Goal: Complete application form: Fill out and submit a form for a specific purpose

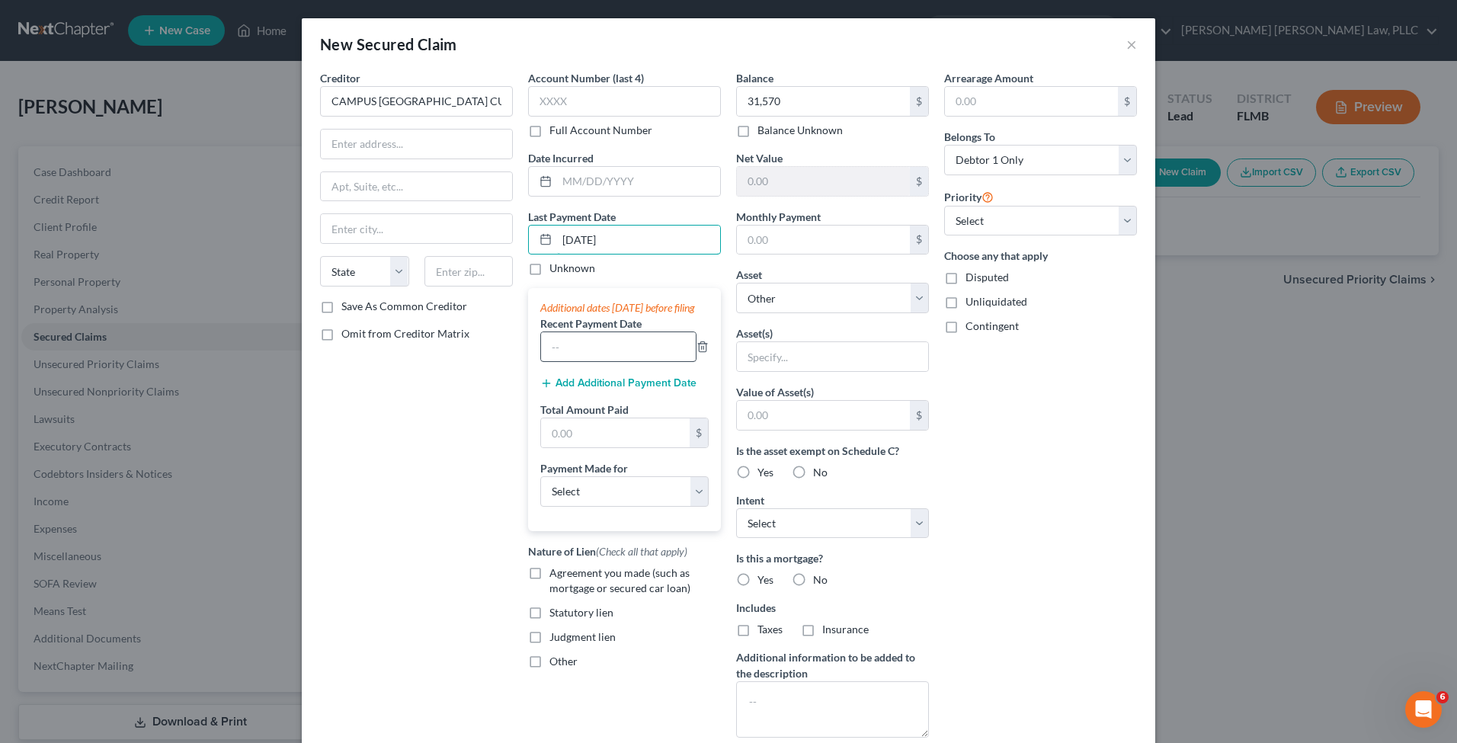
type input "[DATE]"
click at [601, 354] on input "text" at bounding box center [618, 346] width 155 height 29
click at [582, 389] on button "Add Additional Payment Date" at bounding box center [618, 383] width 156 height 12
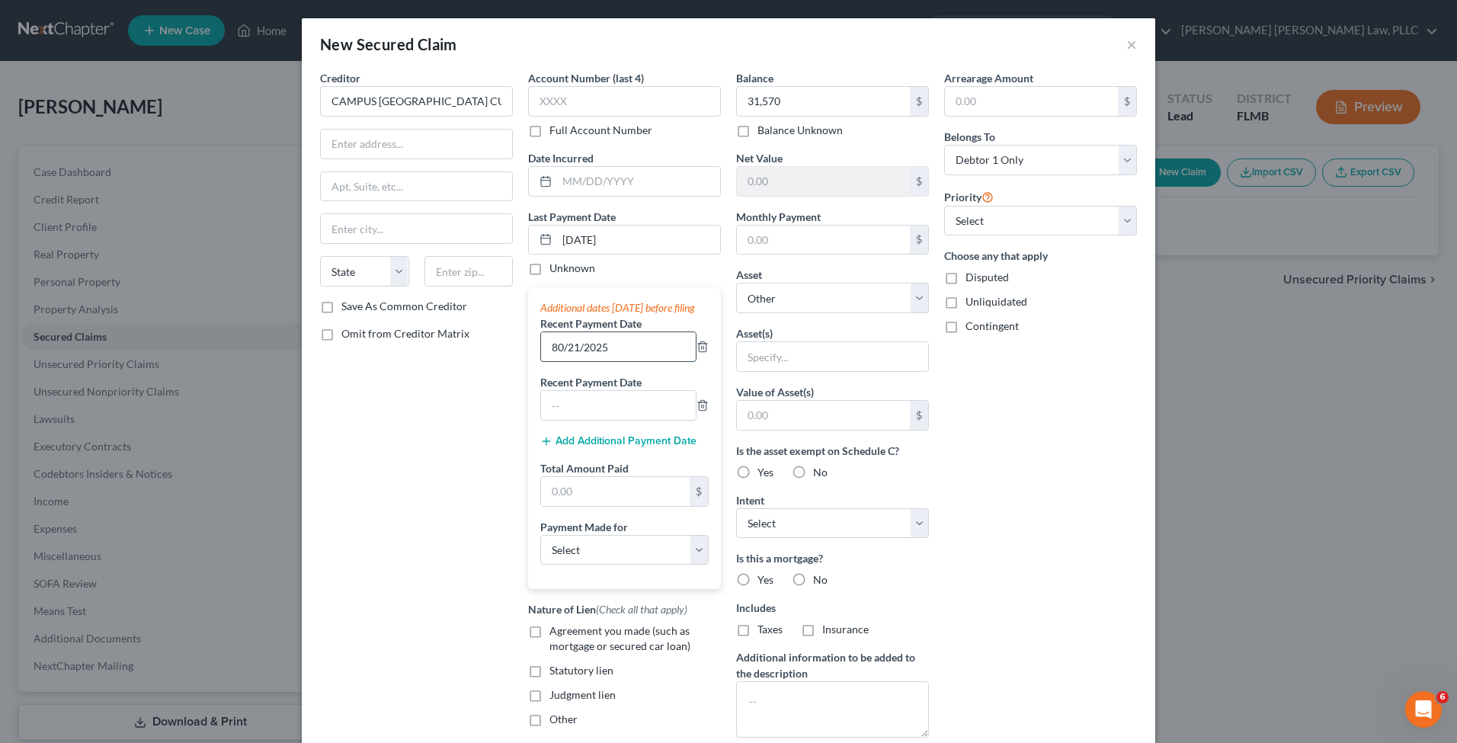
drag, startPoint x: 552, startPoint y: 357, endPoint x: 535, endPoint y: 355, distance: 16.8
click at [541, 355] on input "80/21/2025" at bounding box center [618, 346] width 155 height 29
type input "[DATE]"
click at [572, 447] on button "Add Additional Payment Date" at bounding box center [618, 441] width 156 height 12
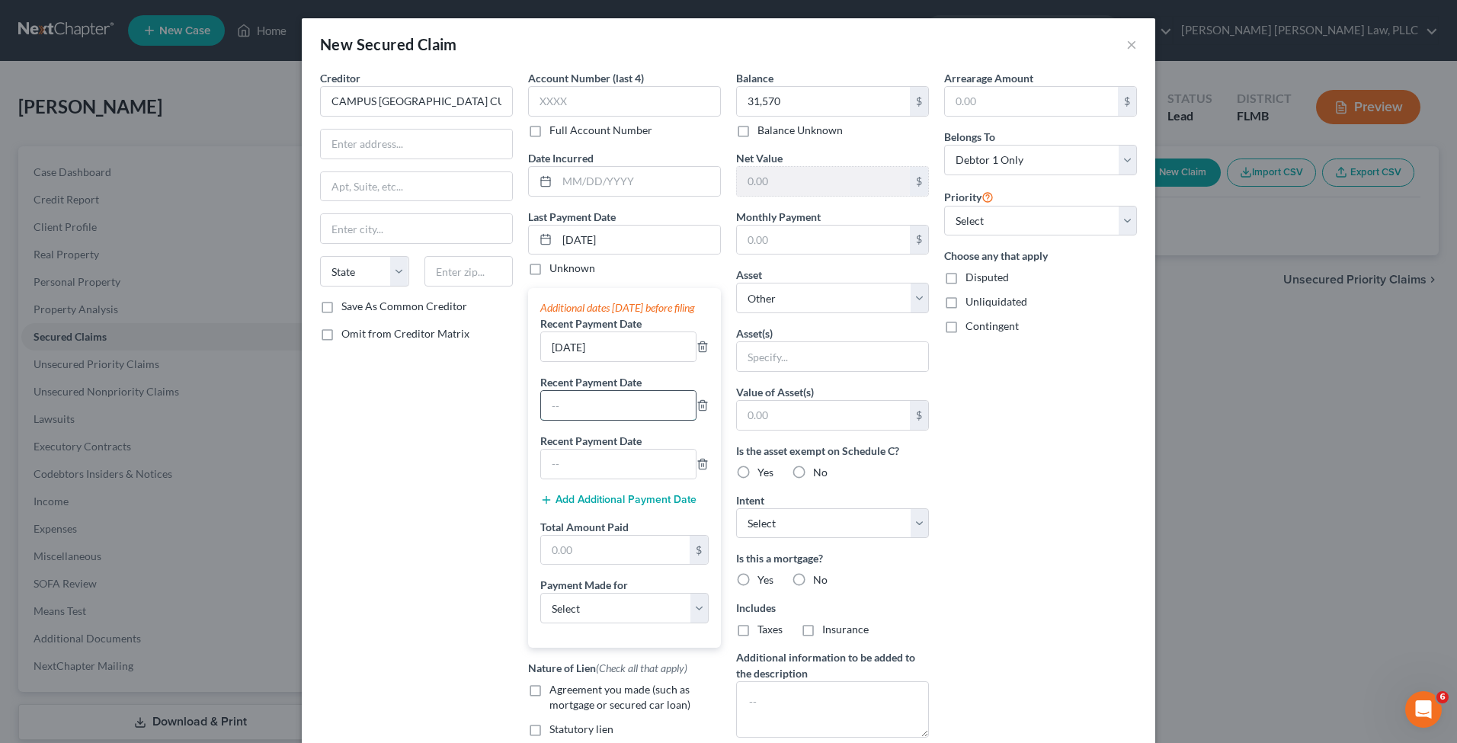
click at [581, 420] on input "text" at bounding box center [618, 405] width 155 height 29
type input "[DATE]"
click at [595, 479] on input "text" at bounding box center [618, 464] width 155 height 29
type input "[DATE]"
click at [593, 565] on input "text" at bounding box center [615, 550] width 149 height 29
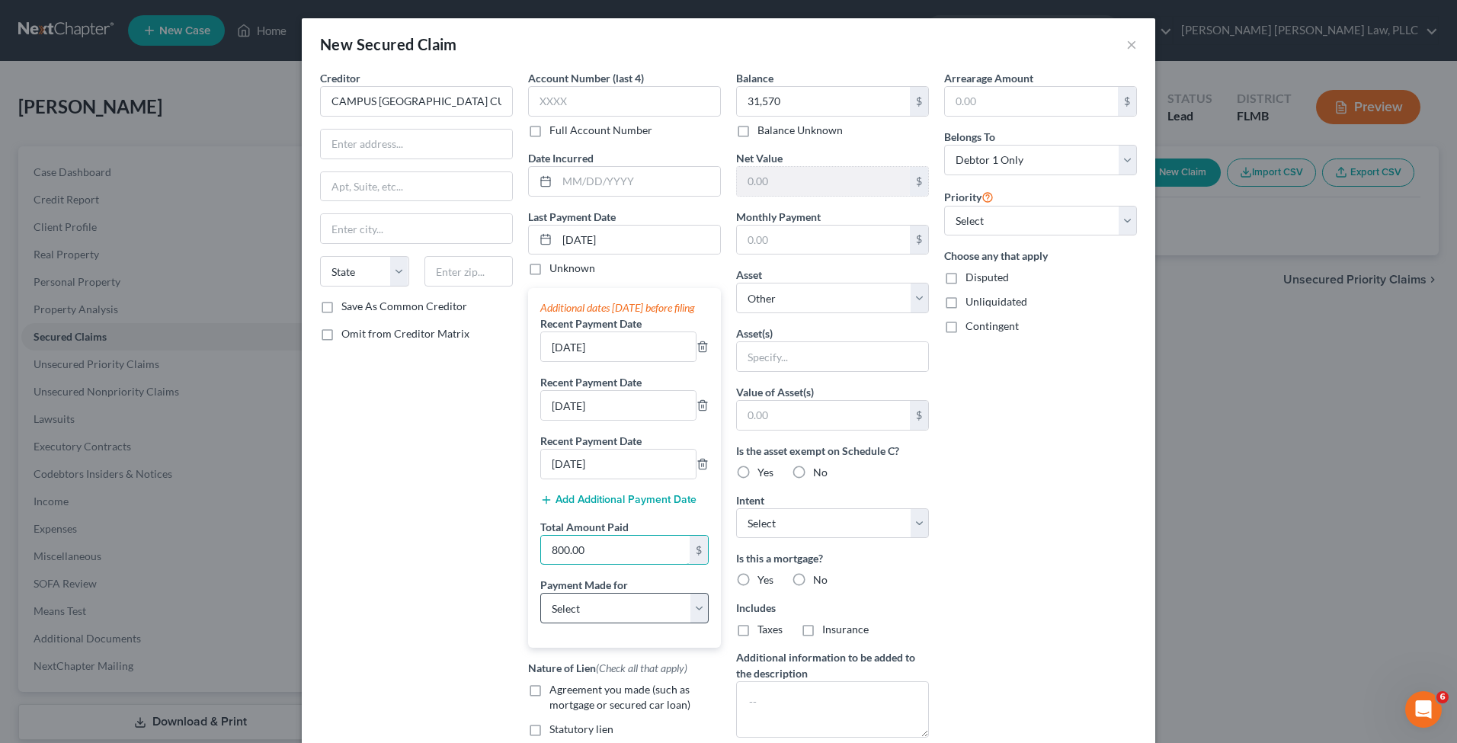
type input "800.00"
select select "0"
click at [805, 226] on input "text" at bounding box center [823, 240] width 173 height 29
type input "800.00"
select select "1"
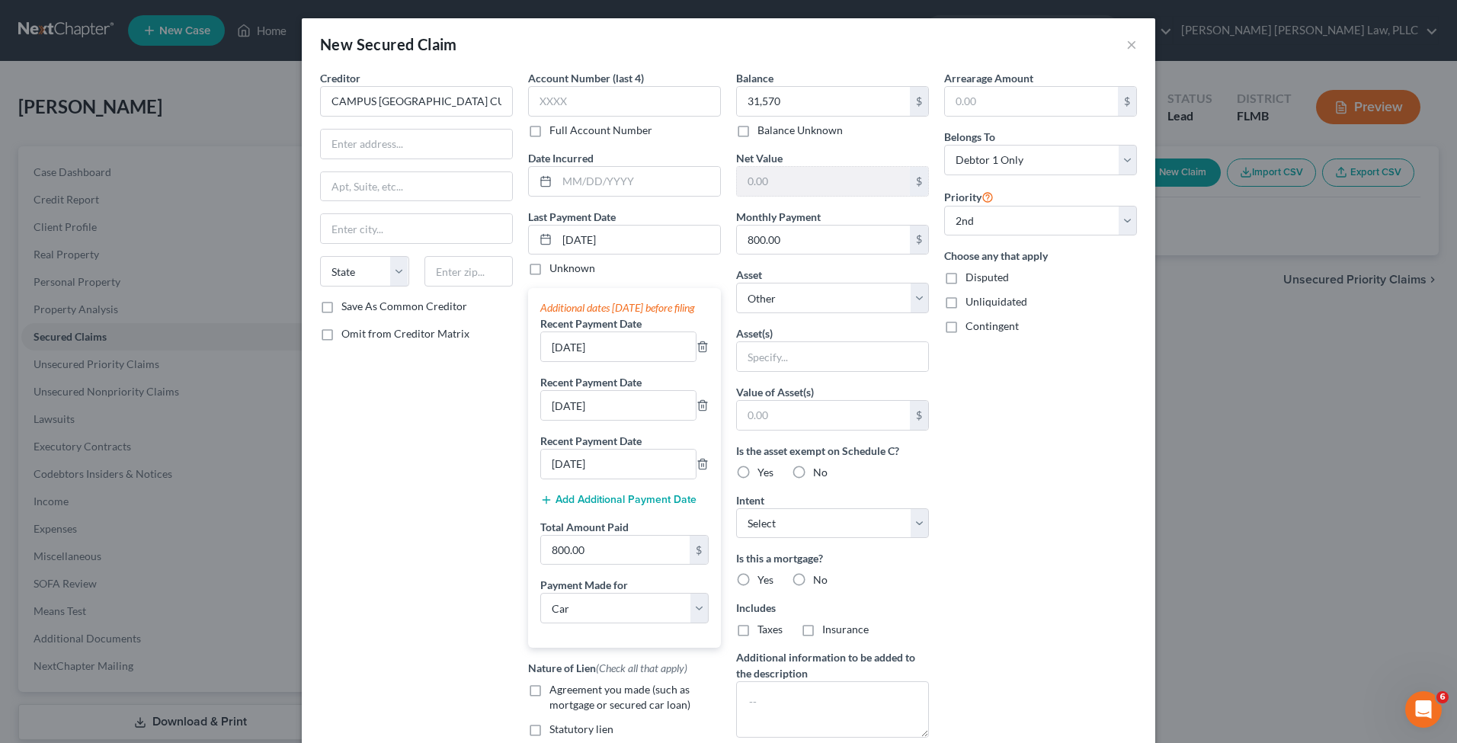
click at [1081, 403] on div "Arrearage Amount $ Belongs To * Select Debtor 1 Only Debtor 2 Only Debtor 1 And…" at bounding box center [1041, 434] width 208 height 728
click at [361, 309] on label "Save As Common Creditor" at bounding box center [404, 306] width 126 height 15
click at [357, 309] on input "Save As Common Creditor" at bounding box center [352, 304] width 10 height 10
checkbox input "true"
click at [390, 149] on input "text" at bounding box center [416, 144] width 191 height 29
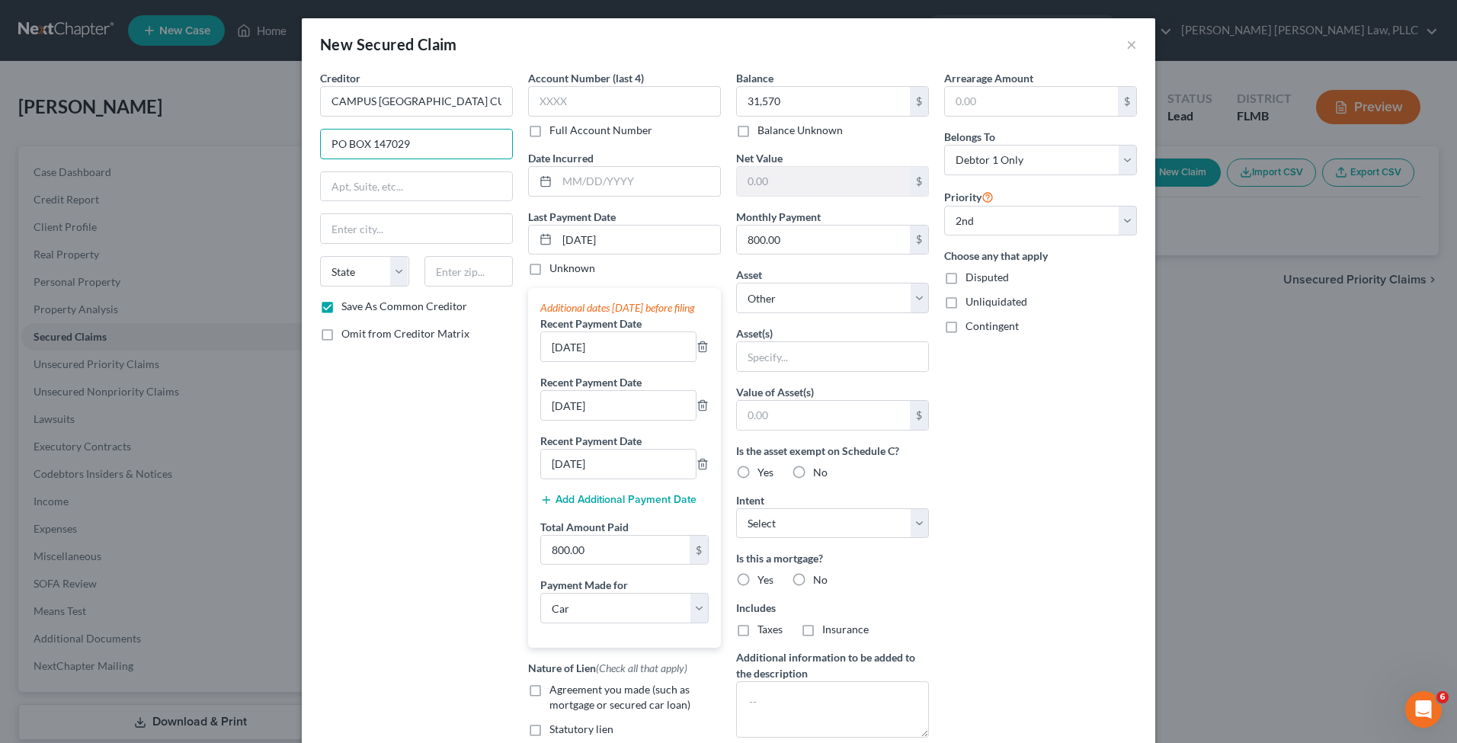
type input "PO BOX 147029"
type input "[GEOGRAPHIC_DATA]"
select select "9"
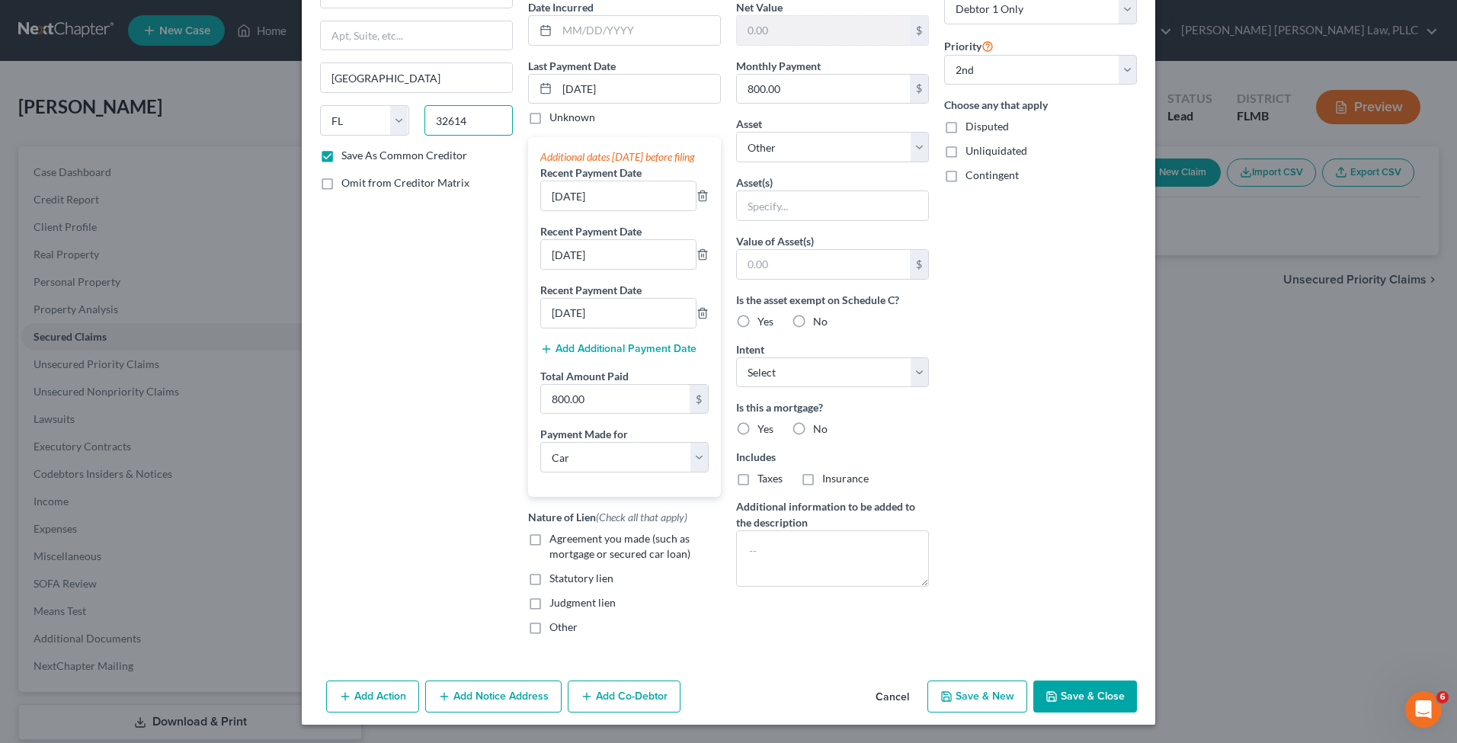
type input "32614"
click at [1068, 697] on button "Save & Close" at bounding box center [1085, 697] width 104 height 32
checkbox input "false"
select select
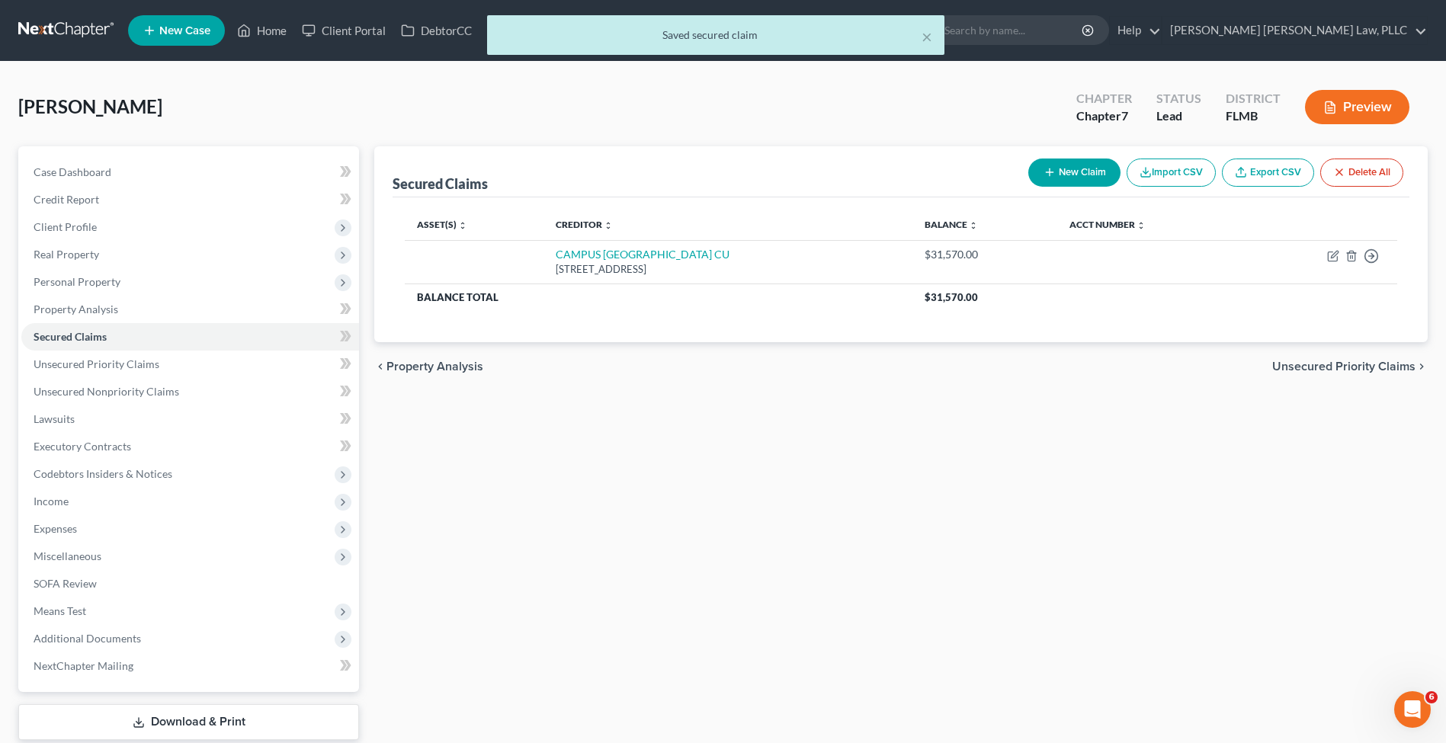
click at [604, 417] on div "Secured Claims New Claim Import CSV Export CSV Delete All Asset(s) expand_more …" at bounding box center [901, 462] width 1068 height 633
click at [111, 262] on span "Real Property" at bounding box center [190, 254] width 338 height 27
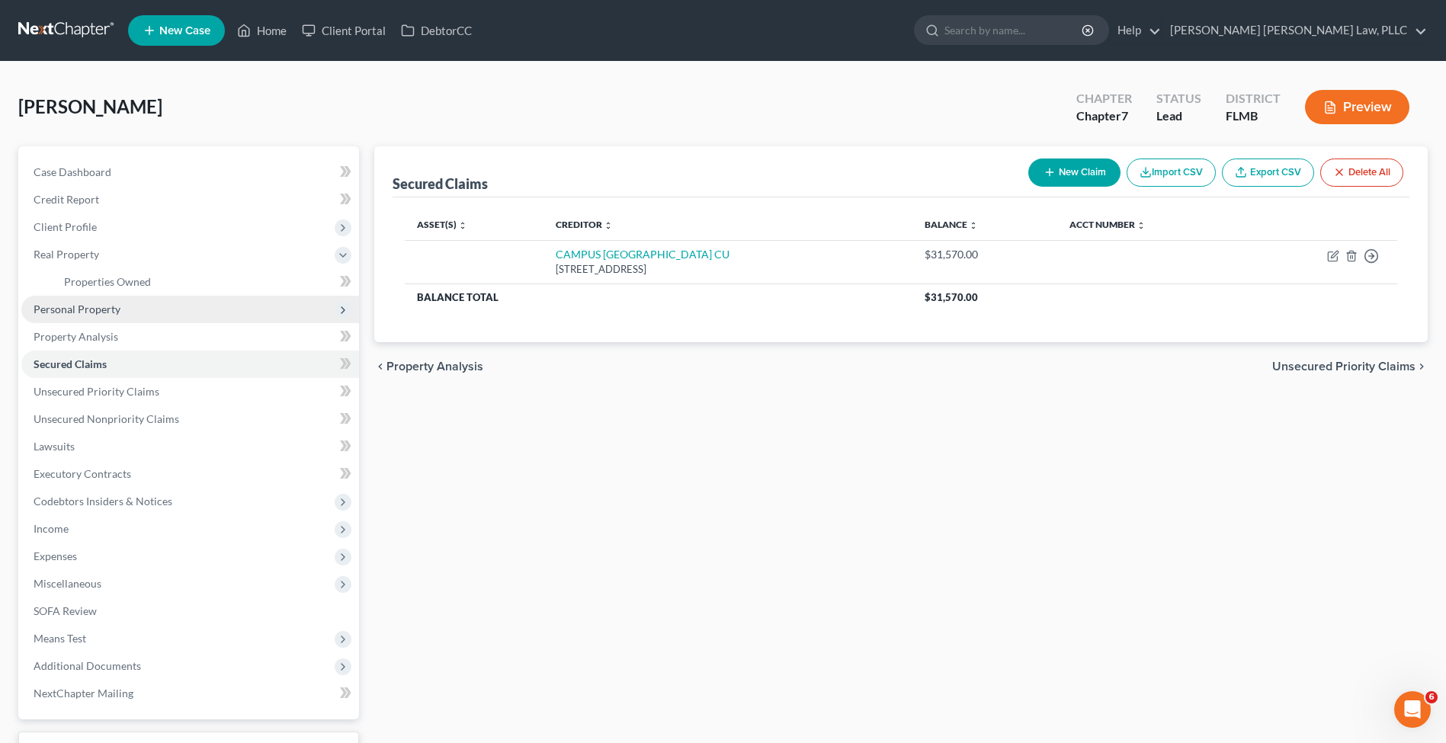
click at [114, 309] on span "Personal Property" at bounding box center [77, 309] width 87 height 13
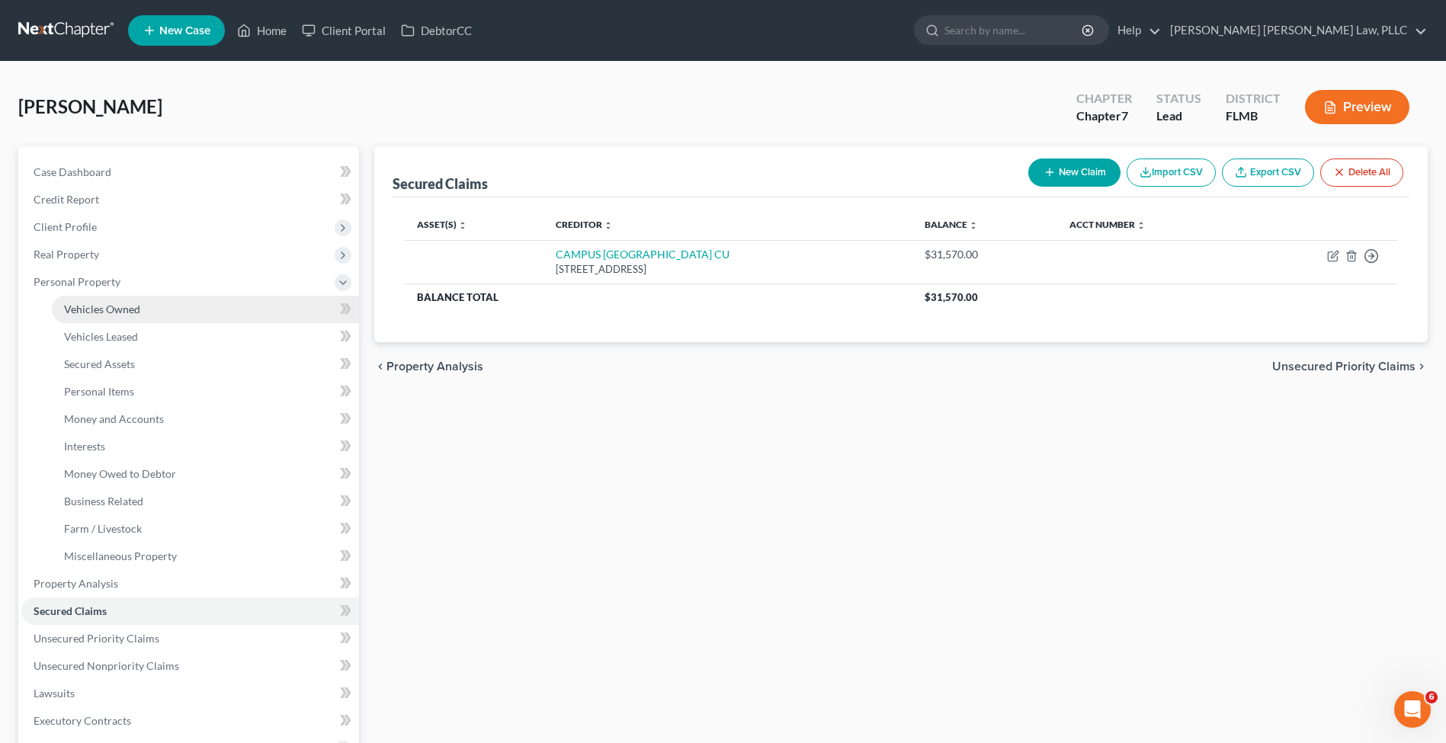
click at [114, 309] on span "Vehicles Owned" at bounding box center [102, 309] width 76 height 13
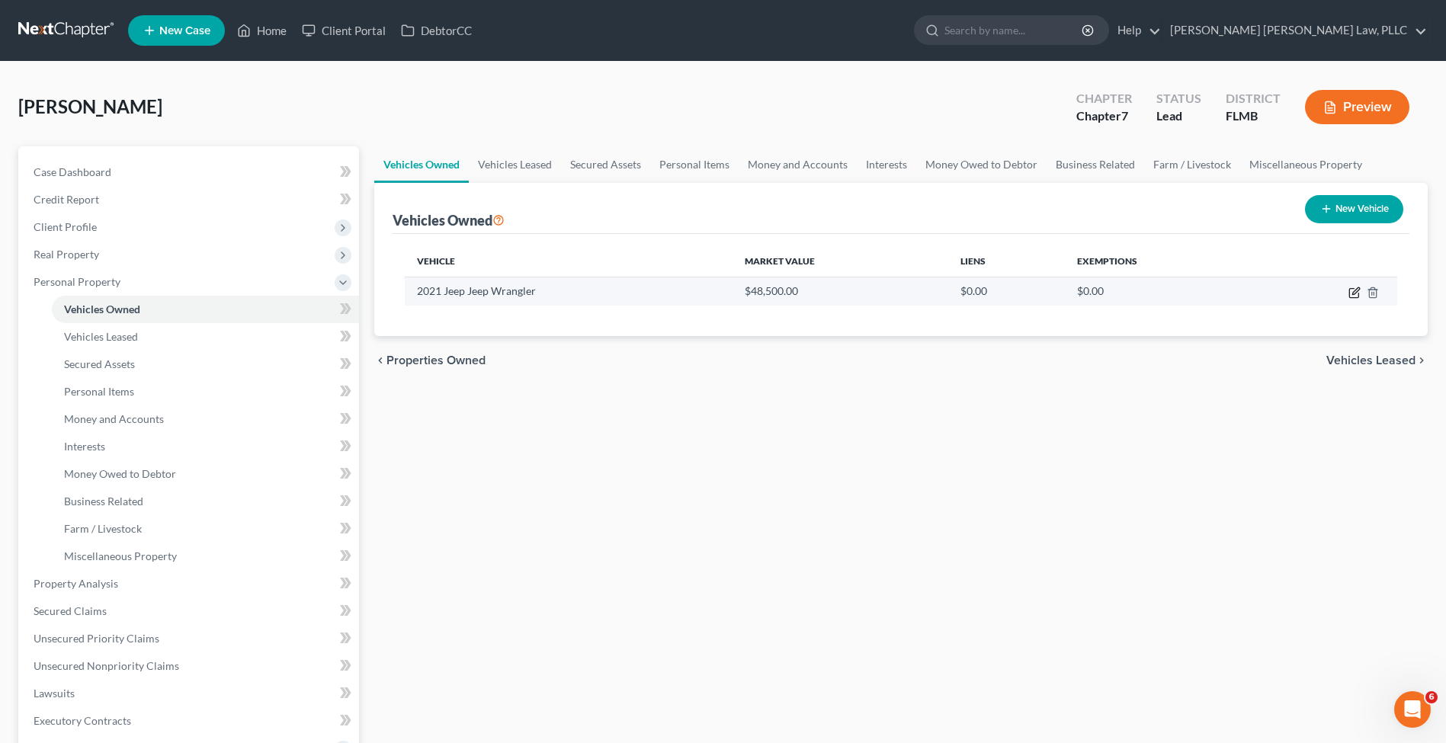
click at [1353, 290] on icon "button" at bounding box center [1354, 293] width 12 height 12
select select "0"
select select "5"
select select "2"
select select "3"
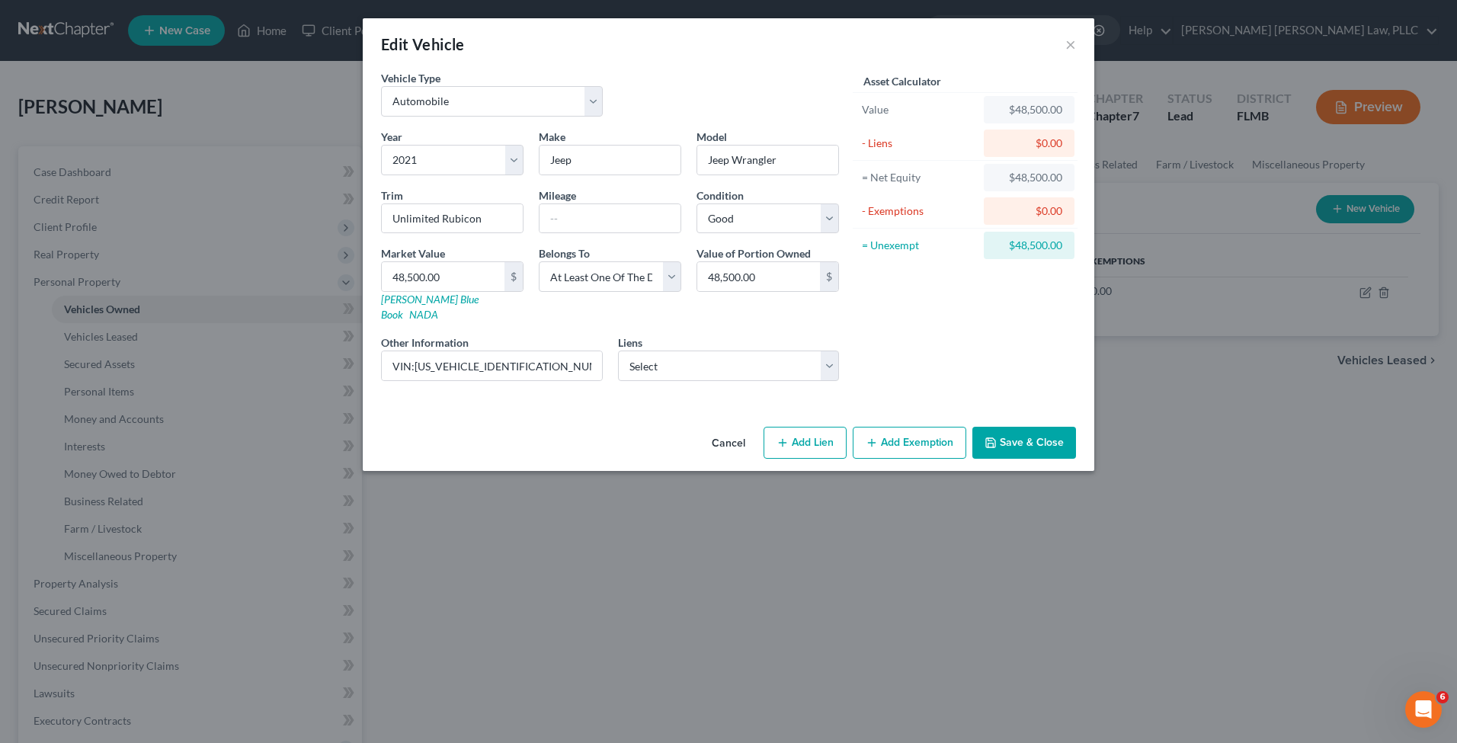
select select "9"
select select "0"
select select "1"
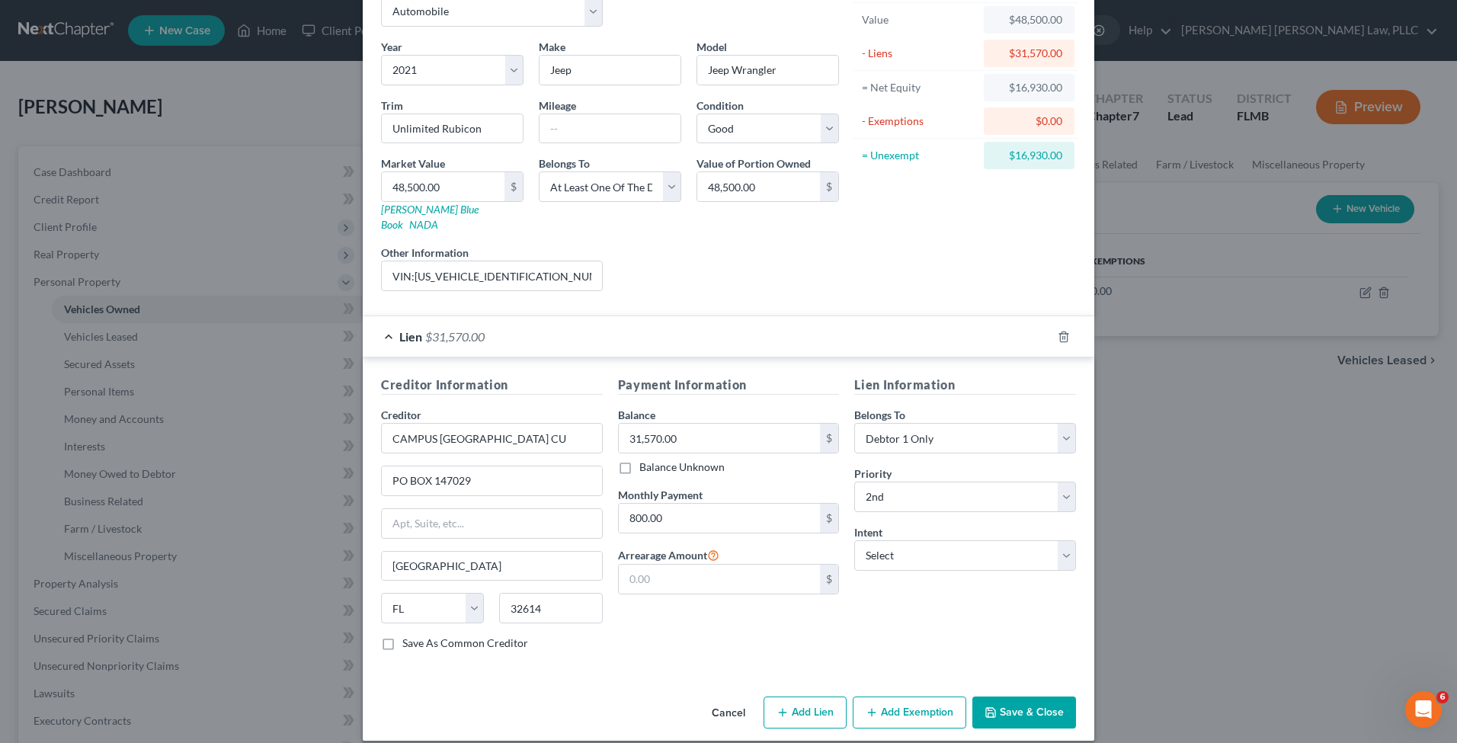
scroll to position [90, 0]
click at [1035, 697] on button "Save & Close" at bounding box center [1024, 713] width 104 height 32
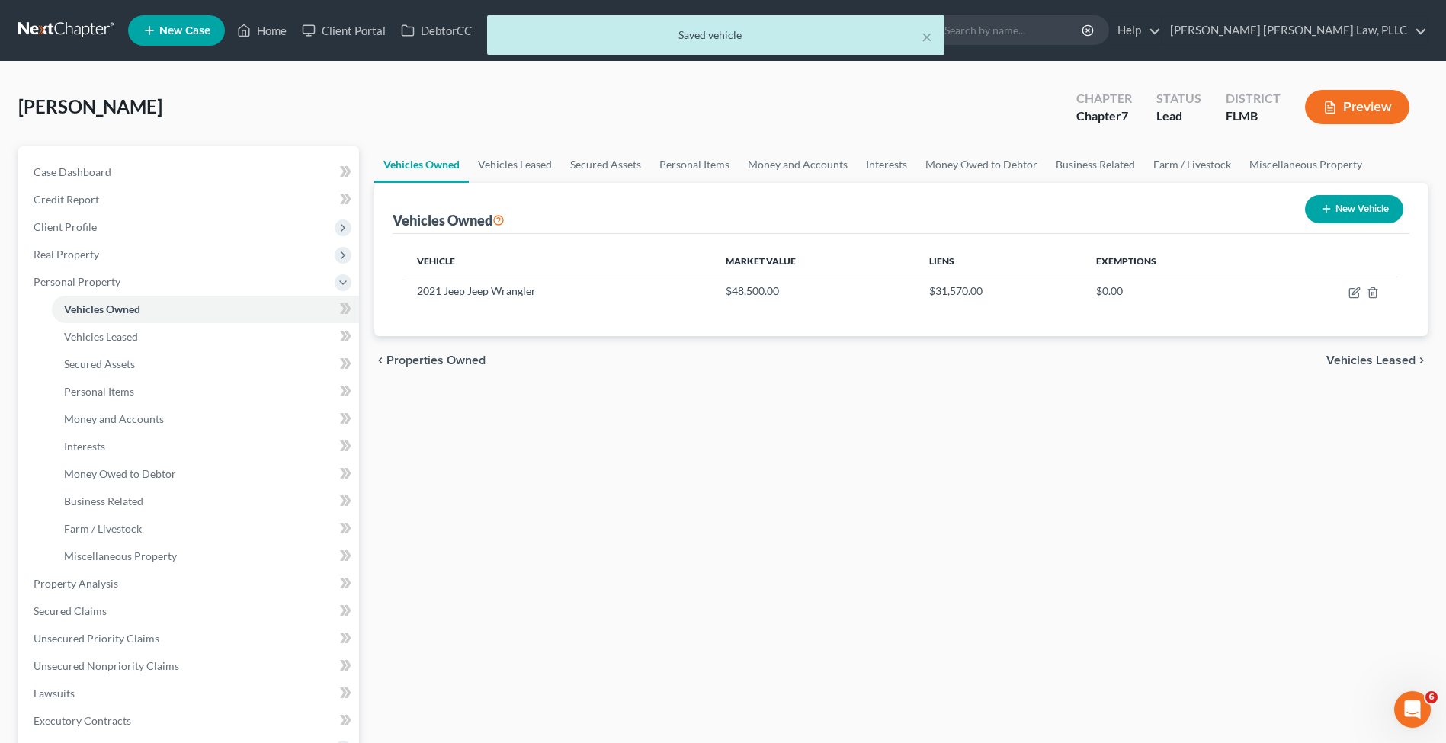
click at [879, 525] on div "Vehicles Owned Vehicles Leased Secured Assets Personal Items Money and Accounts…" at bounding box center [901, 600] width 1068 height 908
click at [126, 264] on span "Real Property" at bounding box center [190, 254] width 338 height 27
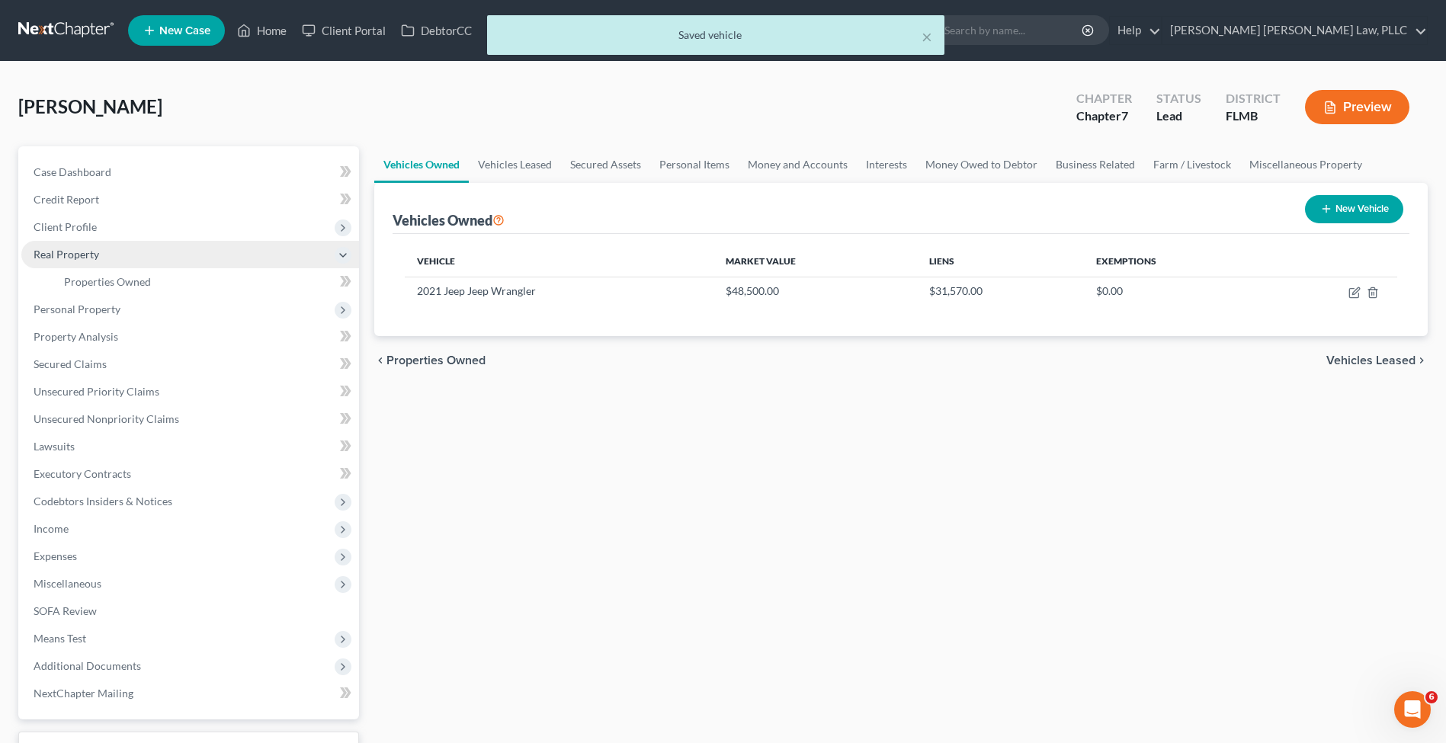
click at [151, 267] on span "Real Property" at bounding box center [190, 254] width 338 height 27
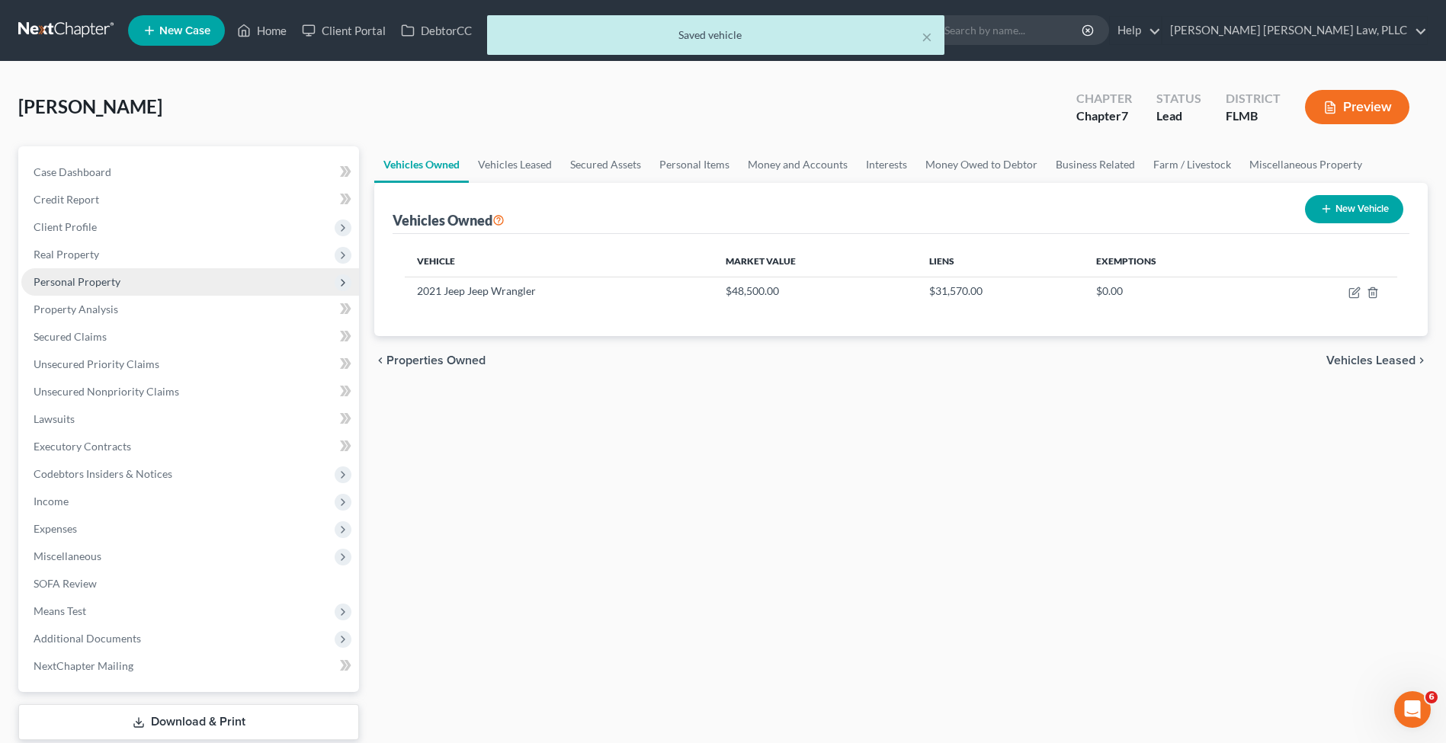
click at [150, 279] on span "Personal Property" at bounding box center [190, 281] width 338 height 27
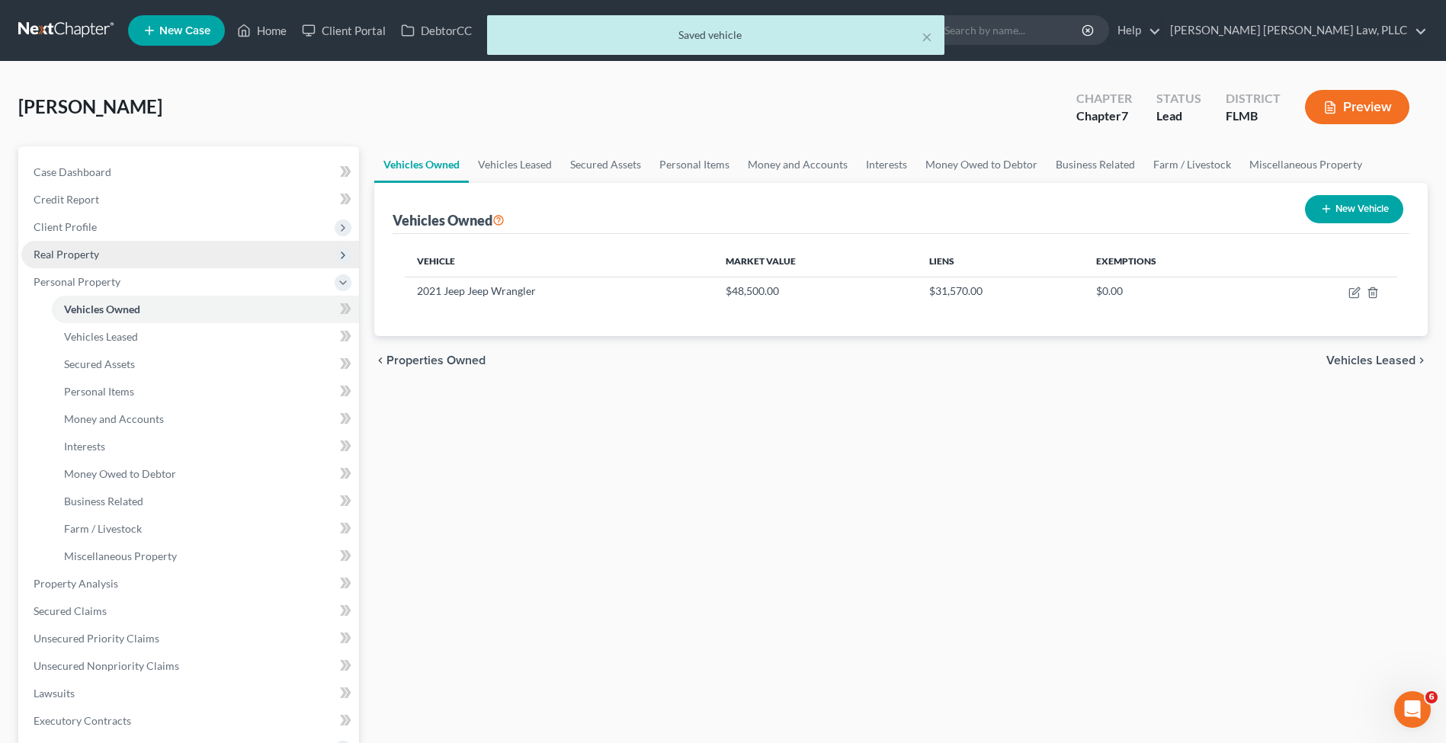
click at [150, 258] on span "Real Property" at bounding box center [190, 254] width 338 height 27
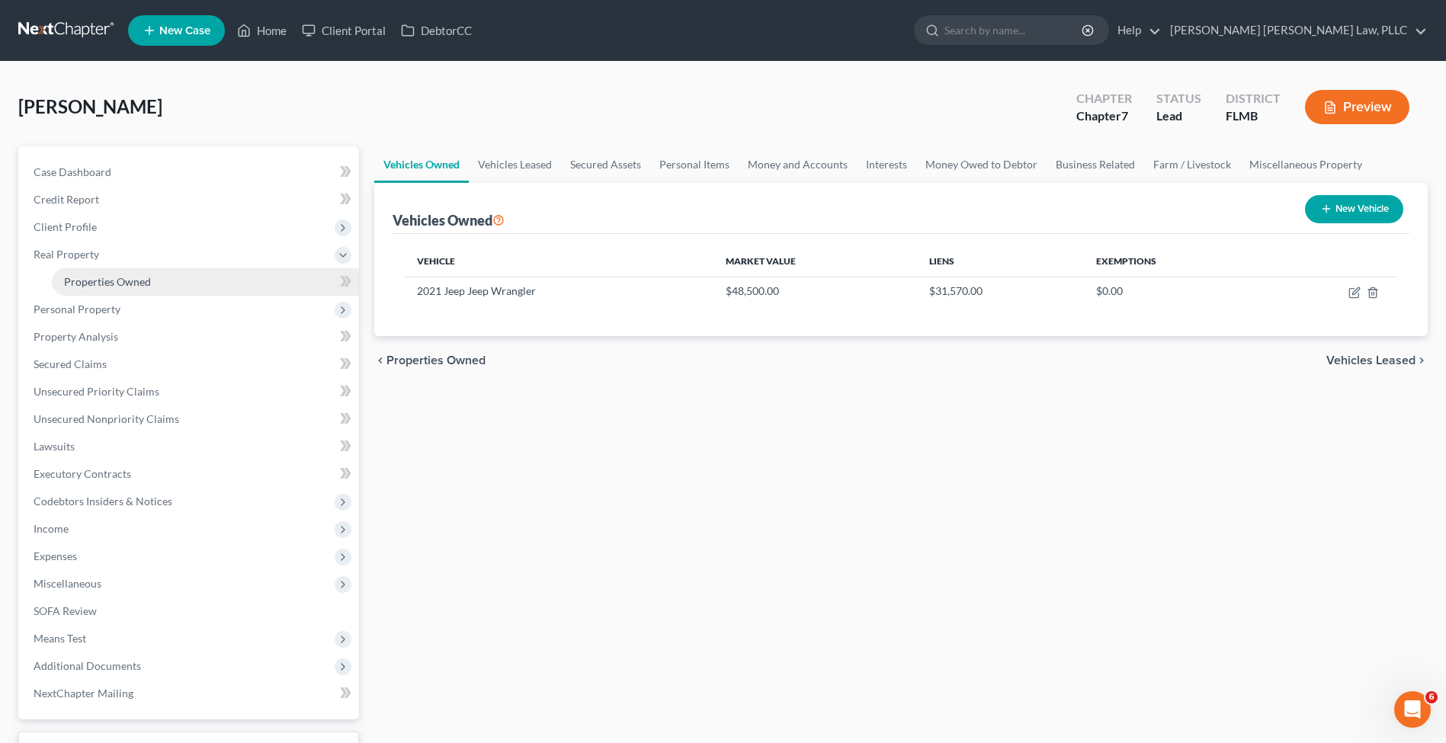
click at [149, 277] on span "Properties Owned" at bounding box center [107, 281] width 87 height 13
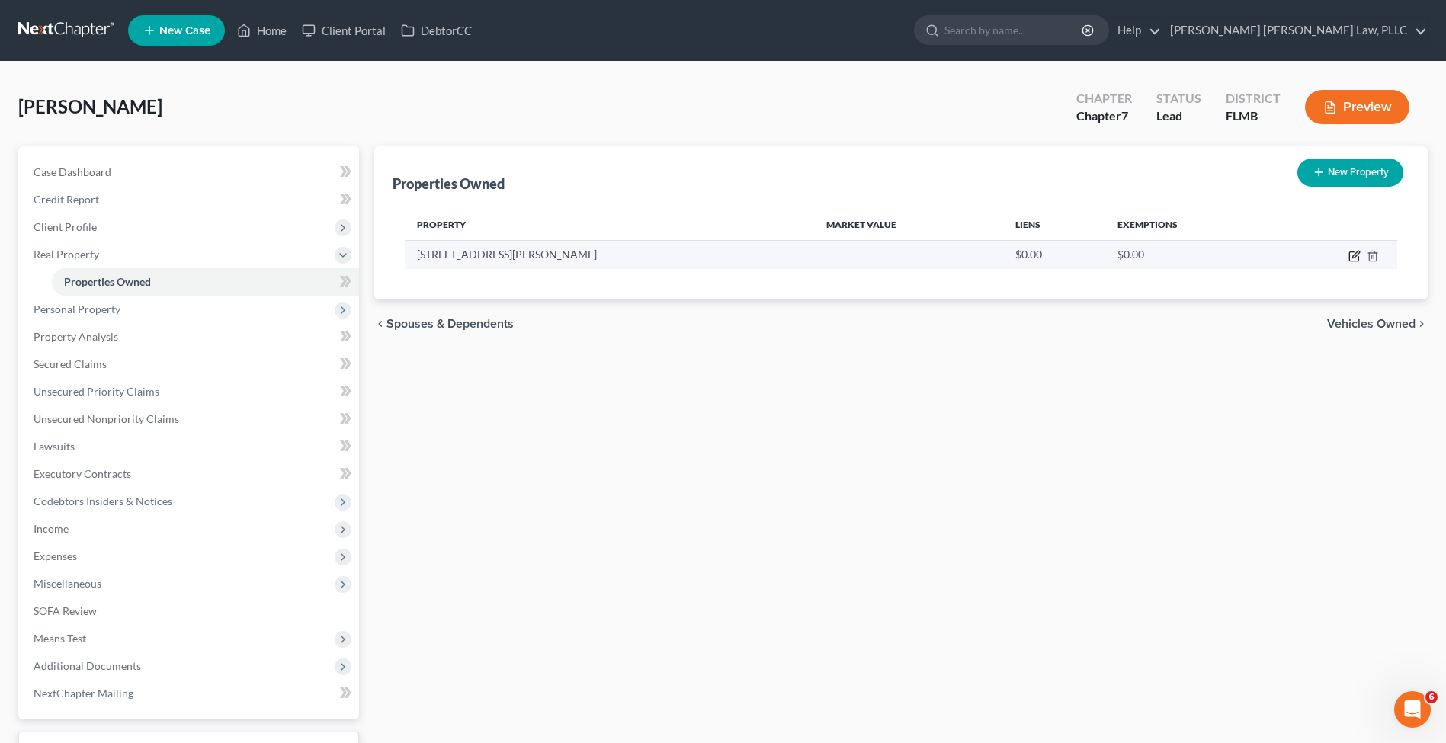
click at [1353, 258] on icon "button" at bounding box center [1355, 254] width 7 height 7
select select "9"
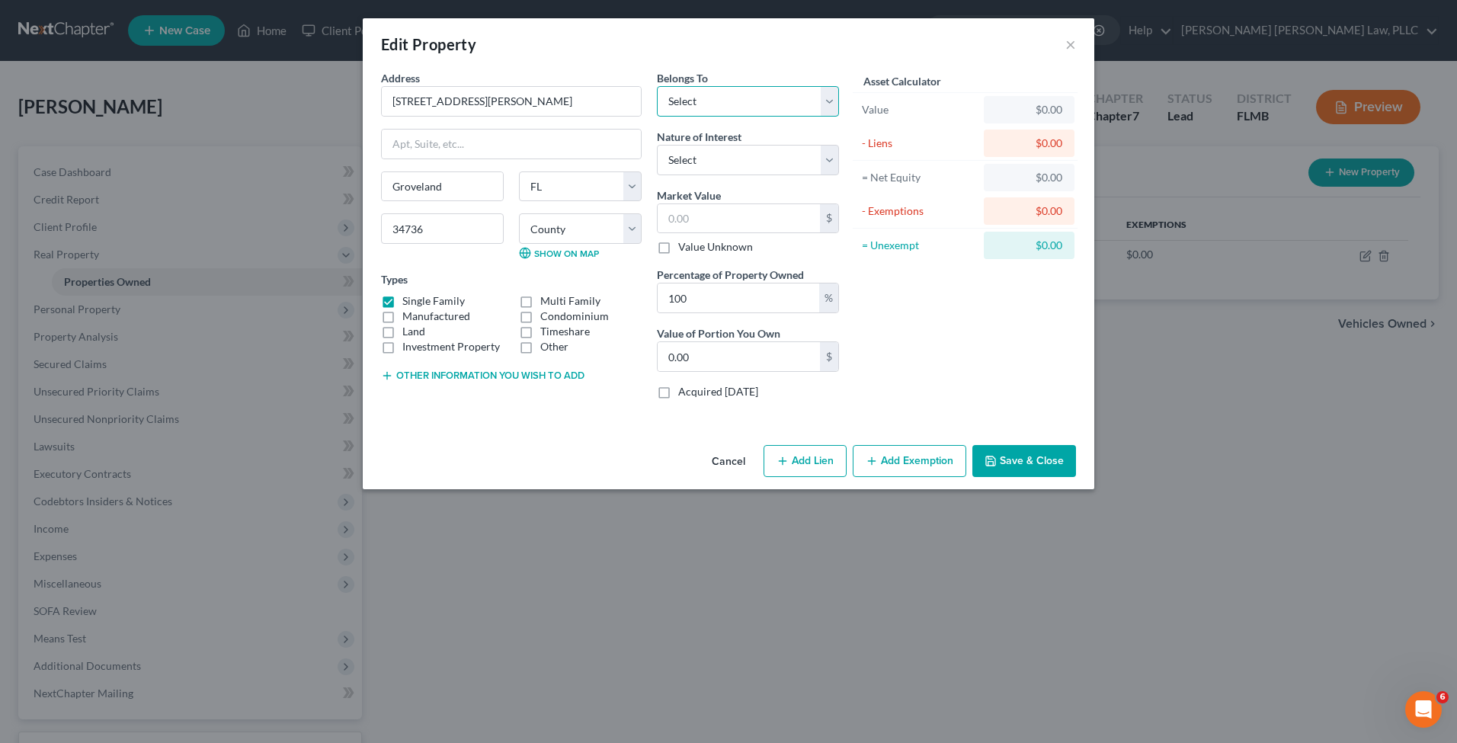
select select "0"
click at [714, 219] on input "text" at bounding box center [739, 218] width 162 height 29
paste input "236,800"
type input "236,800"
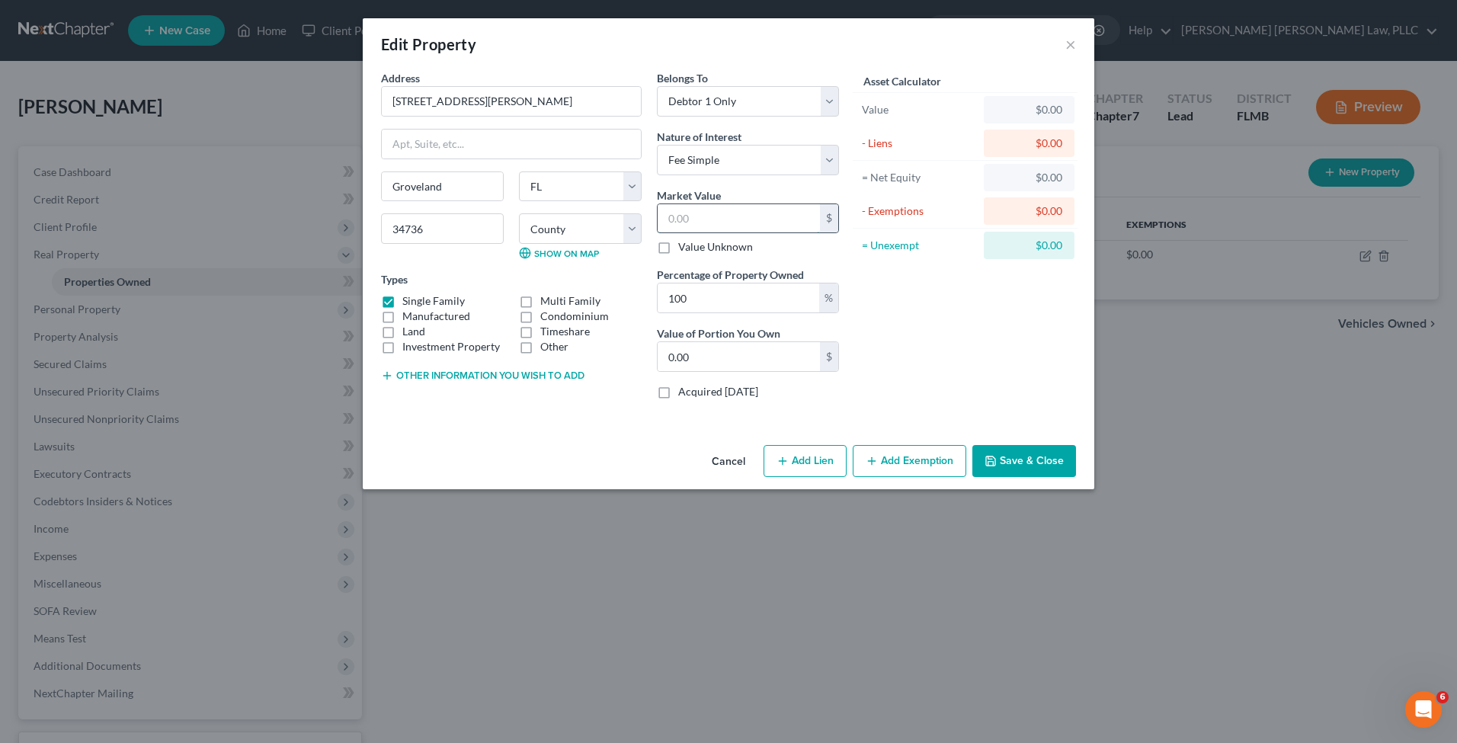
type input "236,800.00"
type input "236,800"
drag, startPoint x: 716, startPoint y: 287, endPoint x: 549, endPoint y: 288, distance: 166.9
click at [549, 288] on div "Address * 218 [GEOGRAPHIC_DATA][PERSON_NAME][GEOGRAPHIC_DATA] [US_STATE][GEOGRA…" at bounding box center [609, 240] width 473 height 341
drag, startPoint x: 725, startPoint y: 290, endPoint x: 587, endPoint y: 292, distance: 137.9
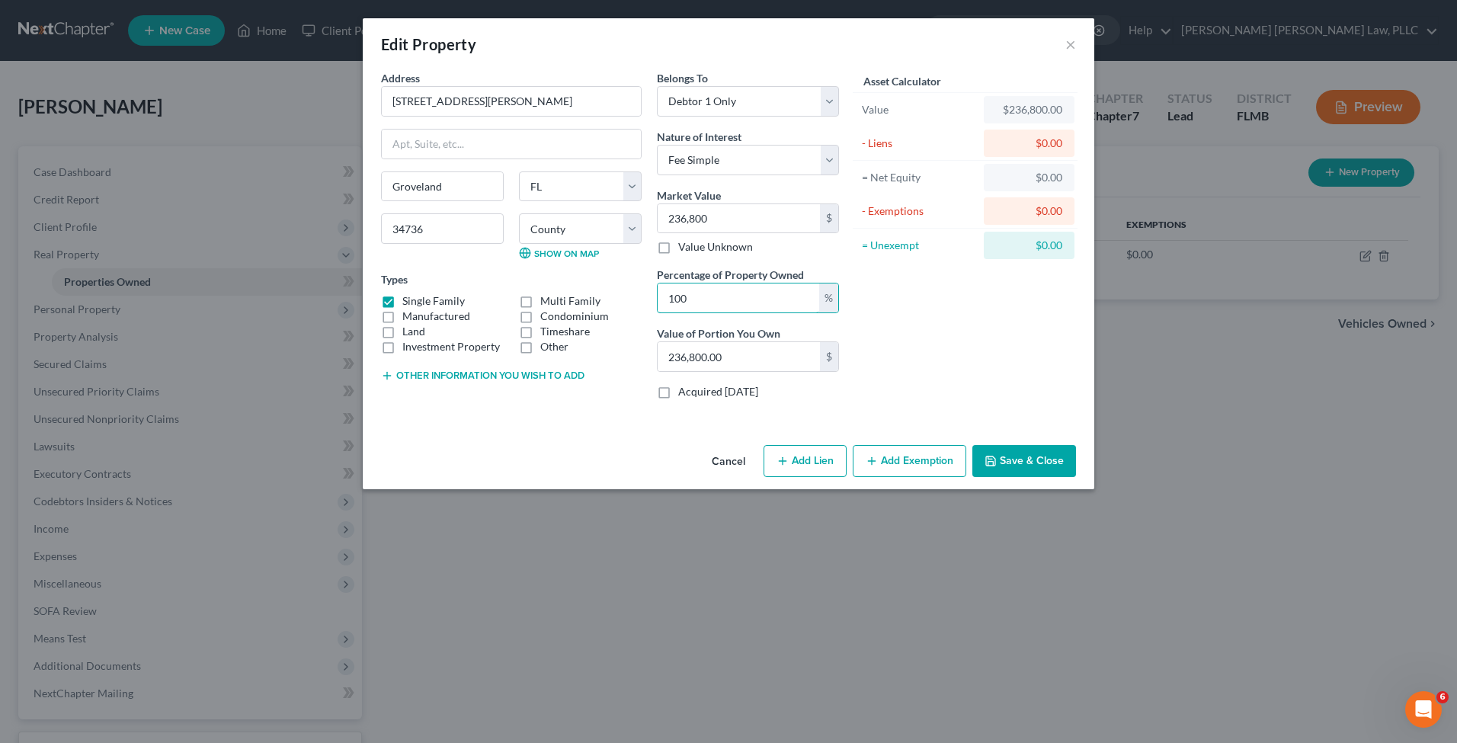
click at [587, 292] on div "Address * 218 [GEOGRAPHIC_DATA][PERSON_NAME][GEOGRAPHIC_DATA] [US_STATE][GEOGRA…" at bounding box center [609, 240] width 473 height 341
type input "5"
type input "11,840.00"
type input "50"
type input "118,400.00"
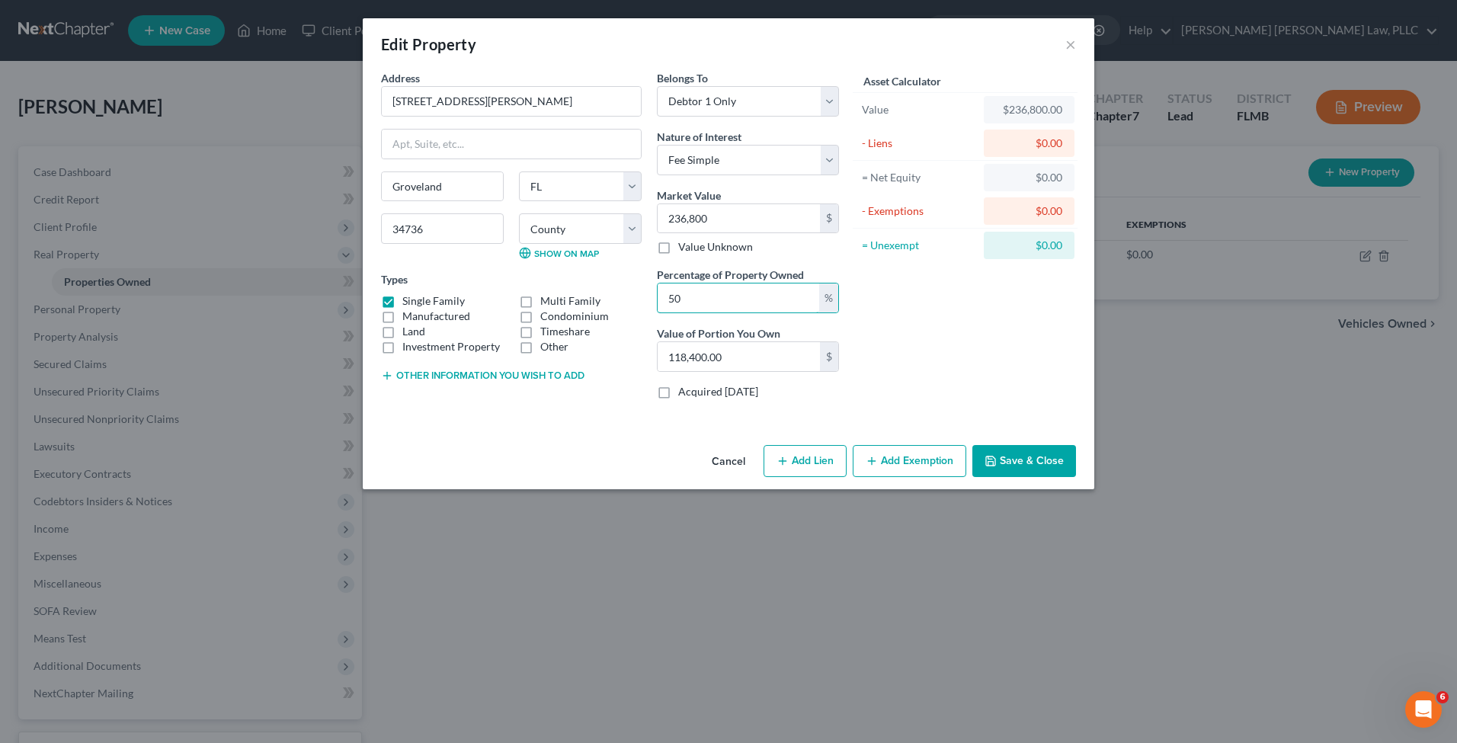
type input "50"
click at [559, 370] on button "Other information you wish to add" at bounding box center [482, 376] width 203 height 12
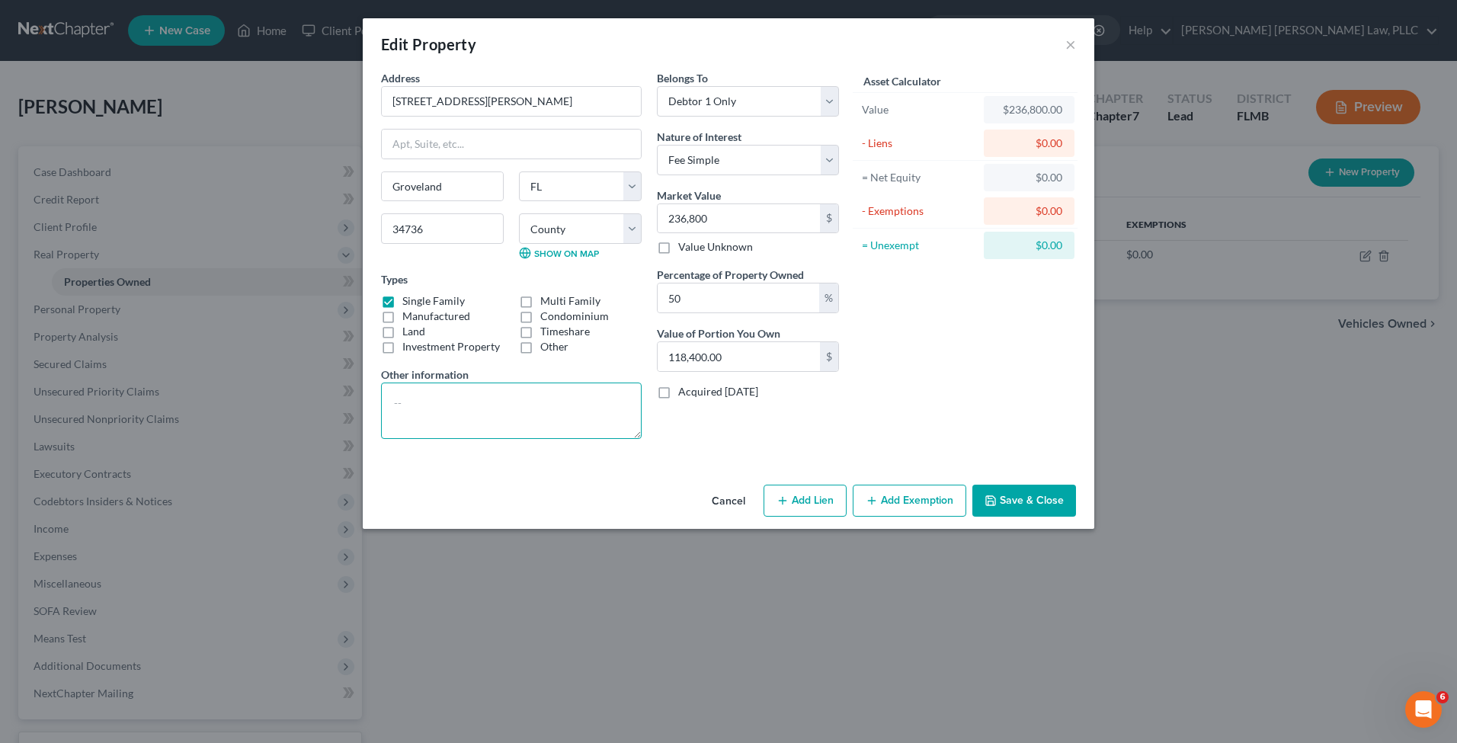
click at [517, 395] on textarea at bounding box center [511, 411] width 261 height 56
paste textarea "09-22-25-0010-000-09000"
type textarea "Parcel ID: 09-22-25-0010-000-09000"
click at [1010, 511] on button "Save & Close" at bounding box center [1024, 501] width 104 height 32
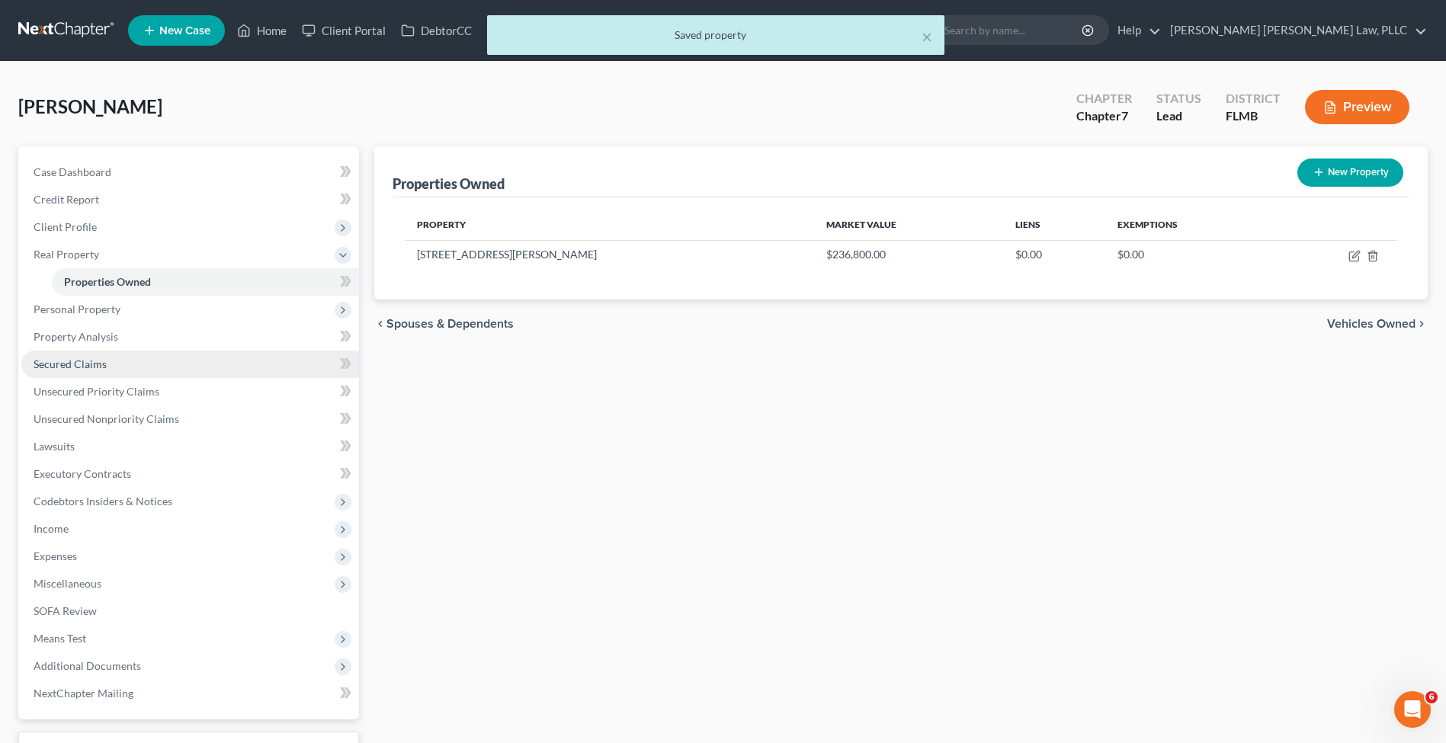
click at [94, 367] on span "Secured Claims" at bounding box center [70, 363] width 73 height 13
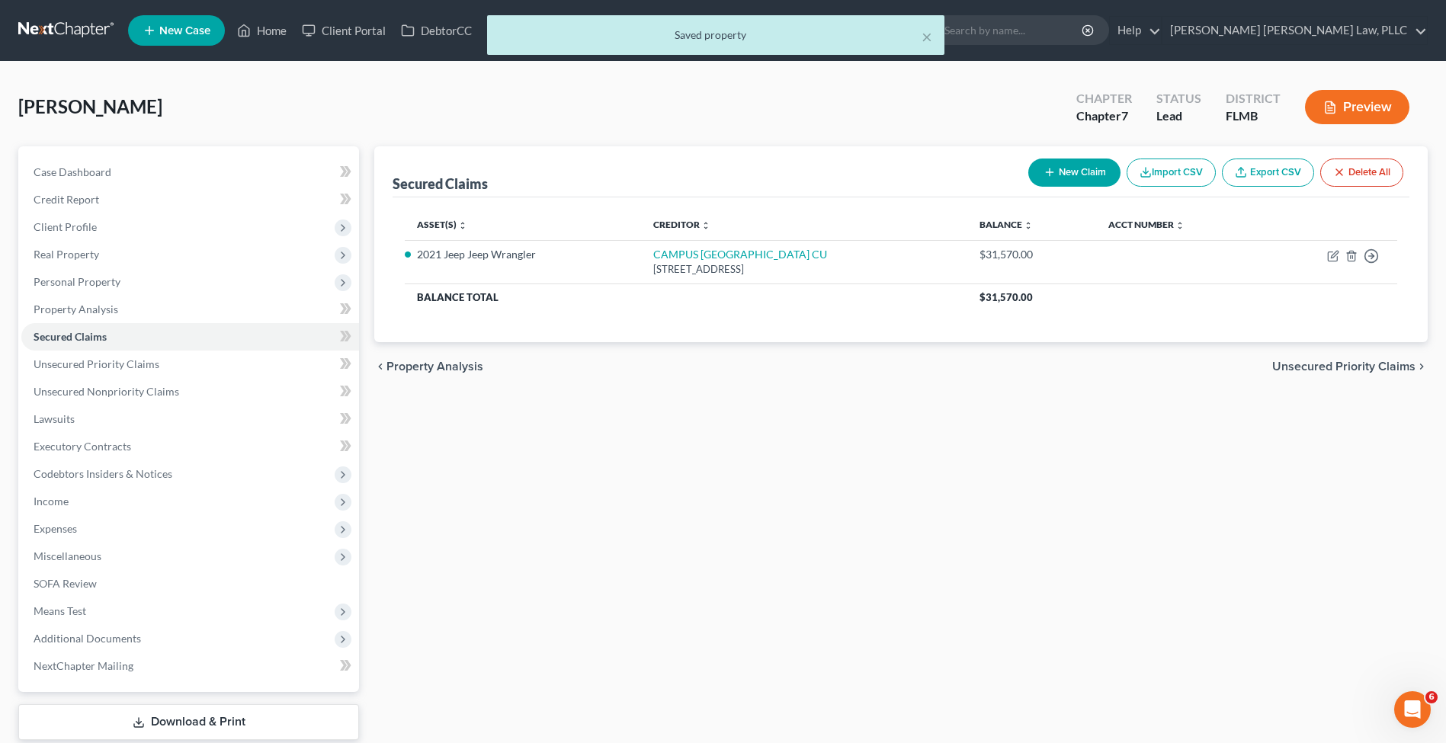
click at [1067, 176] on button "New Claim" at bounding box center [1074, 173] width 92 height 28
select select "0"
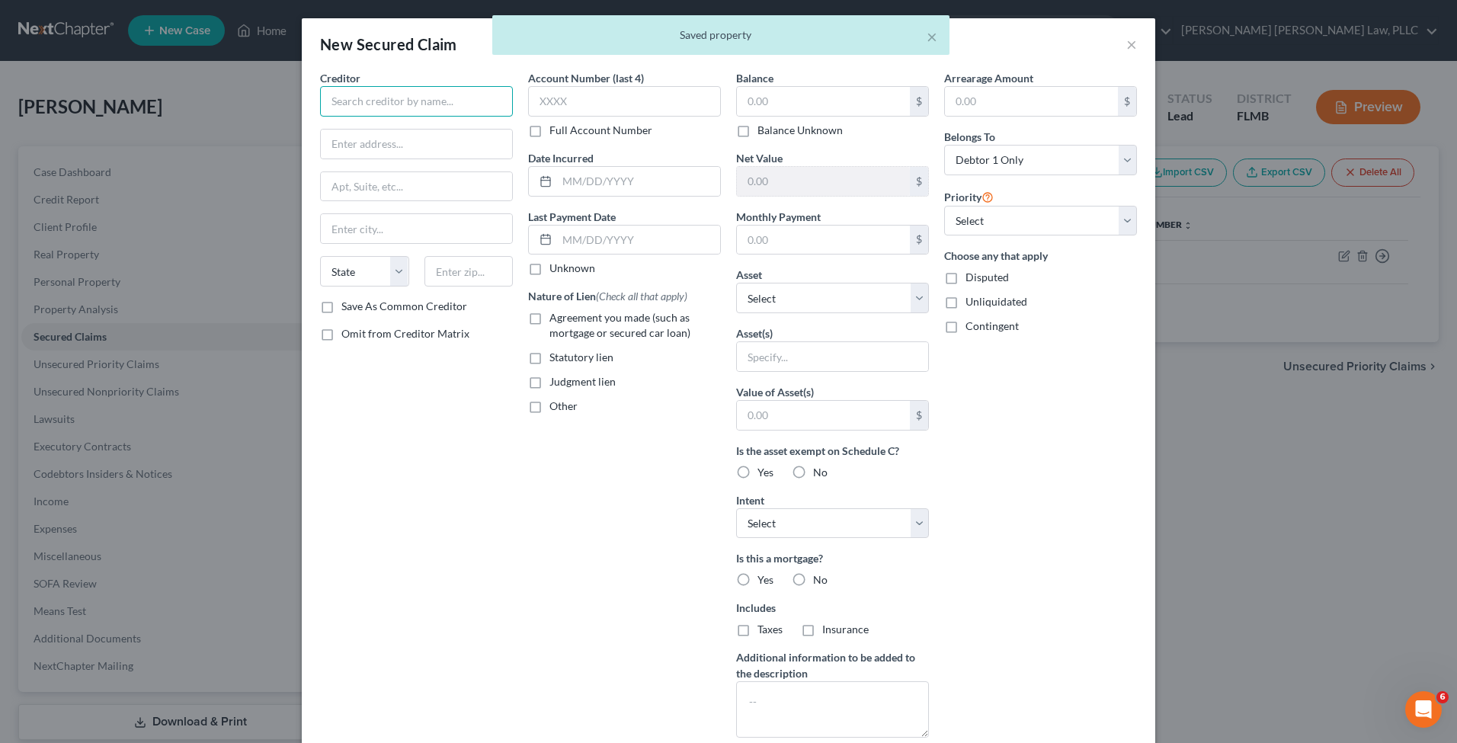
click at [362, 110] on input "text" at bounding box center [416, 101] width 193 height 30
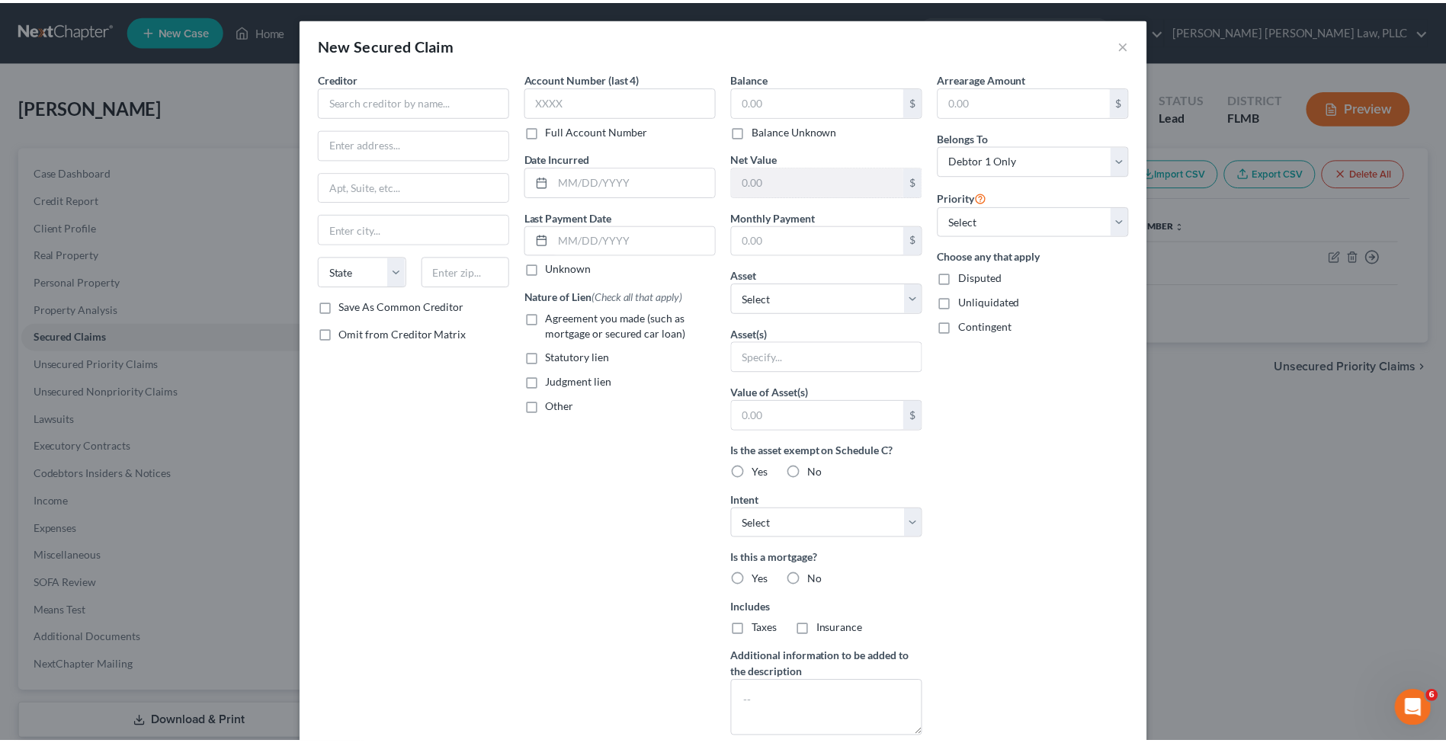
scroll to position [103, 0]
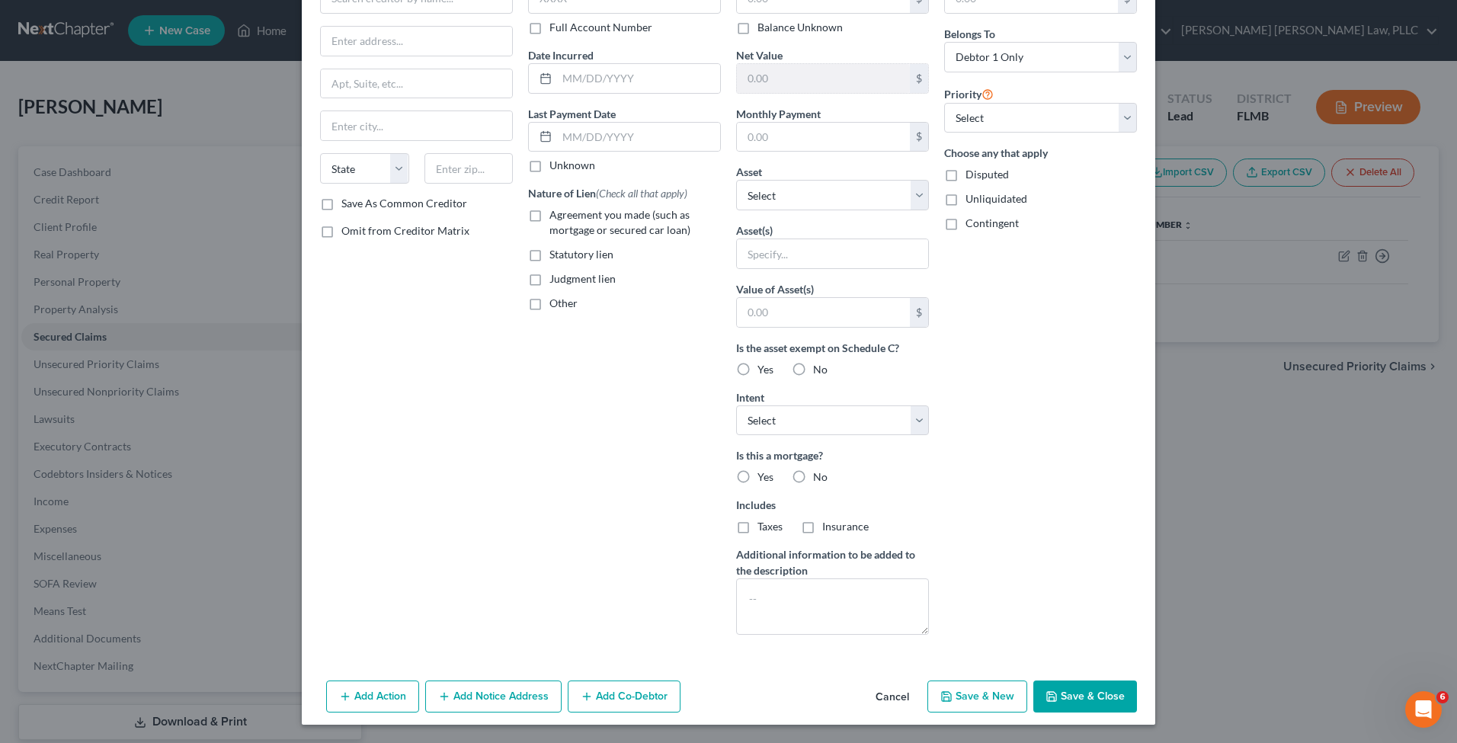
click at [889, 700] on button "Cancel" at bounding box center [892, 697] width 58 height 30
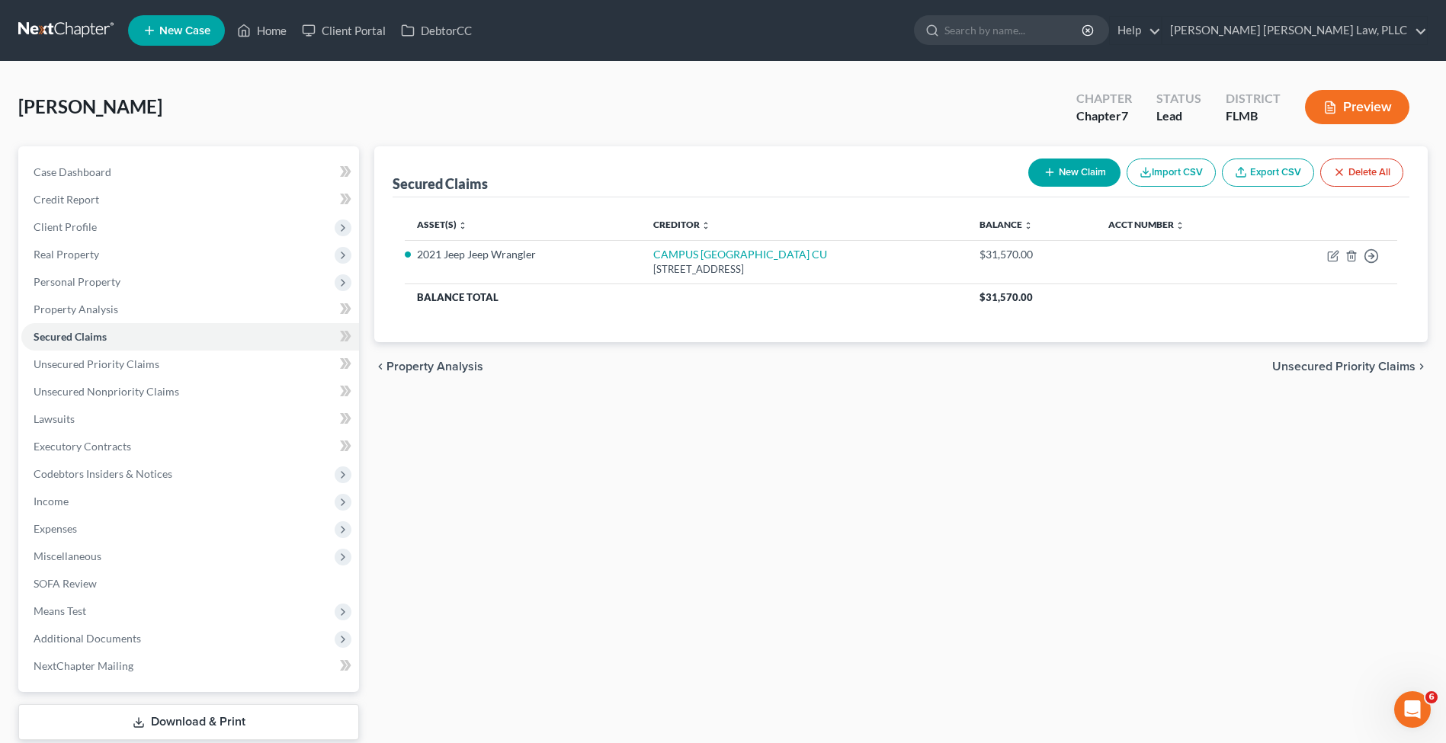
click at [592, 505] on div "Secured Claims New Claim Import CSV Export CSV Delete All Asset(s) expand_more …" at bounding box center [901, 462] width 1068 height 633
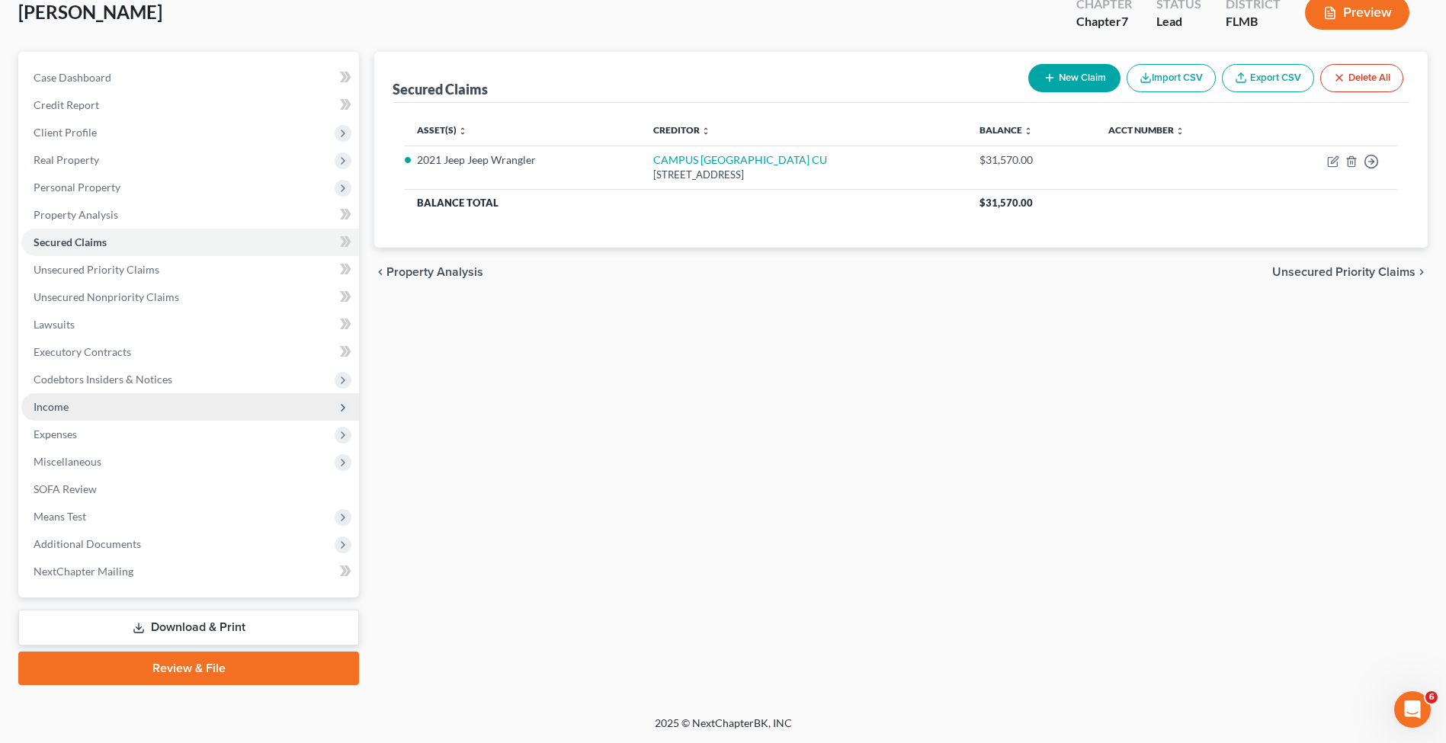
click at [55, 401] on span "Income" at bounding box center [51, 406] width 35 height 13
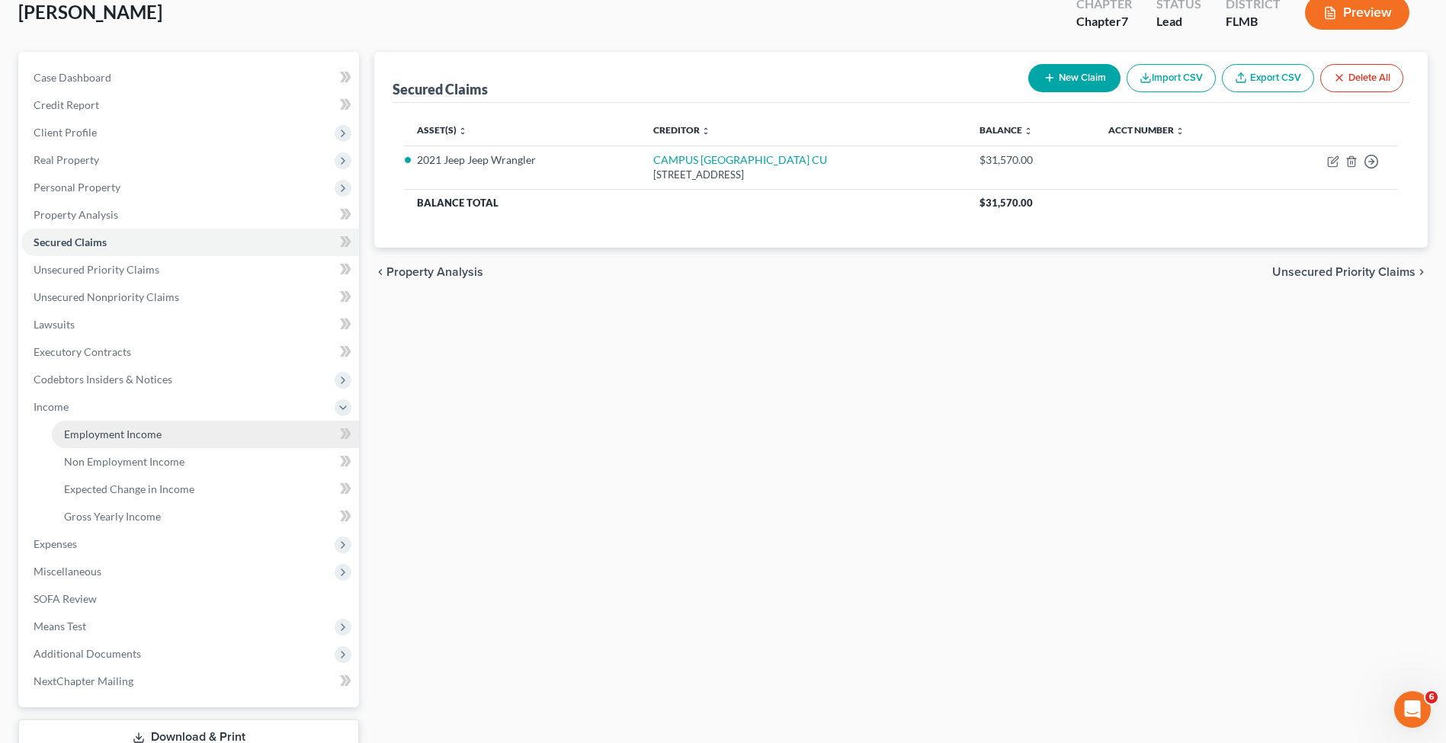
click at [100, 441] on link "Employment Income" at bounding box center [205, 434] width 307 height 27
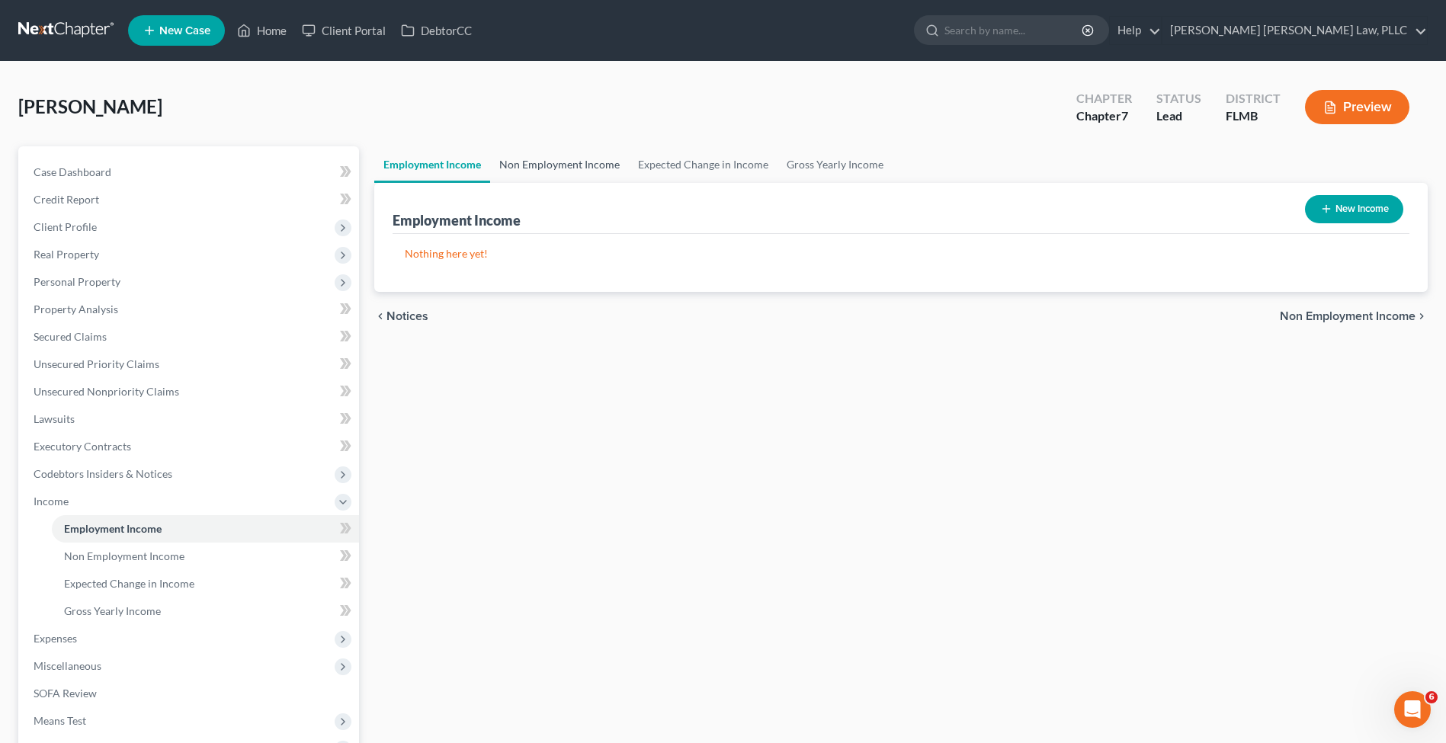
click at [560, 146] on link "Non Employment Income" at bounding box center [559, 164] width 139 height 37
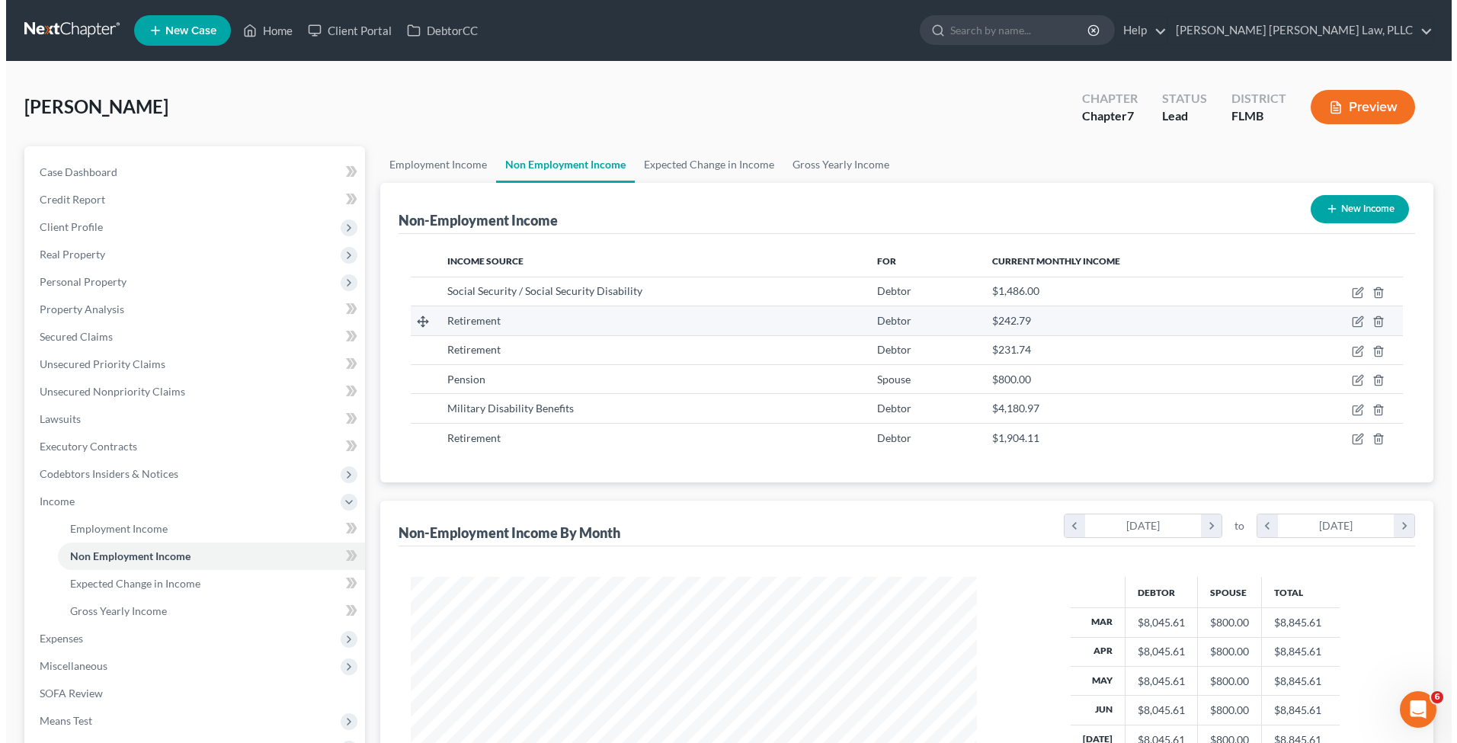
scroll to position [283, 596]
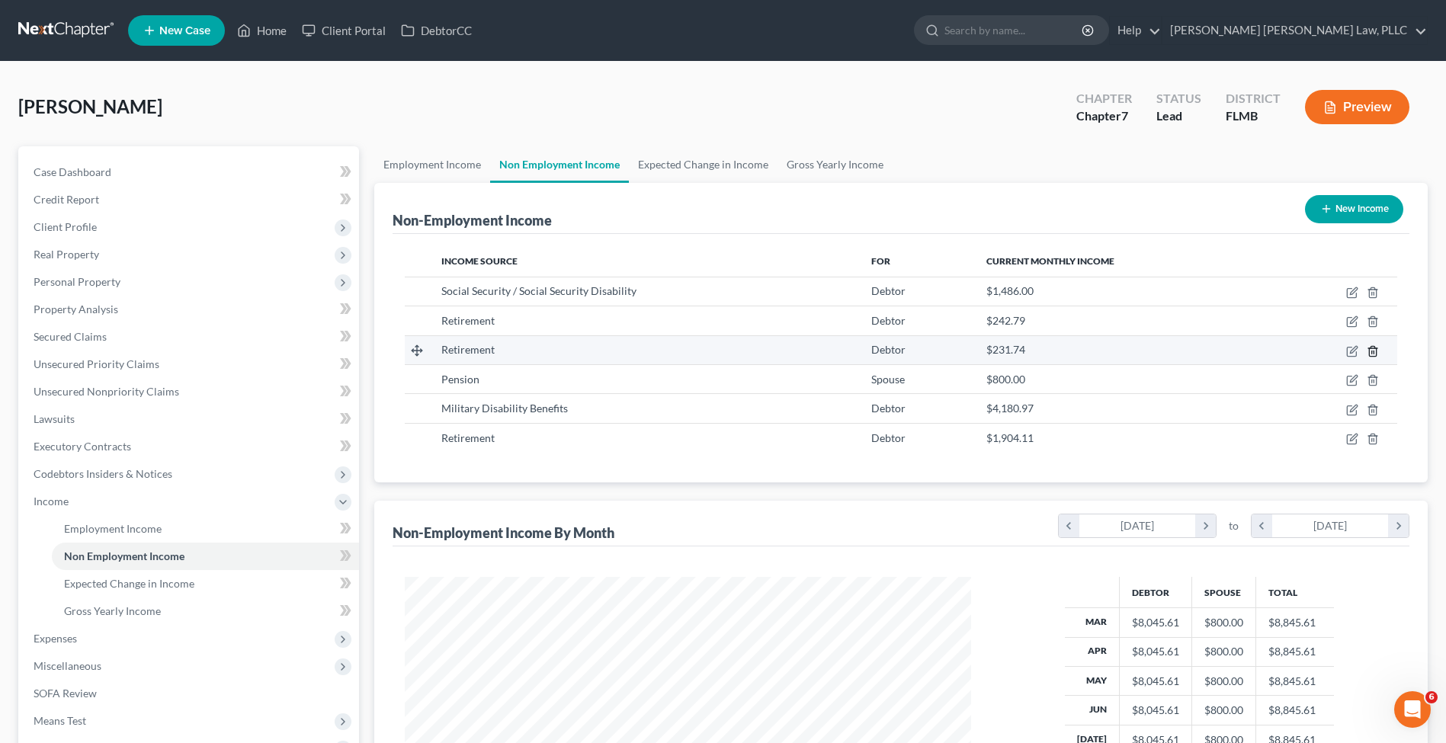
click at [1372, 351] on line "button" at bounding box center [1372, 352] width 0 height 3
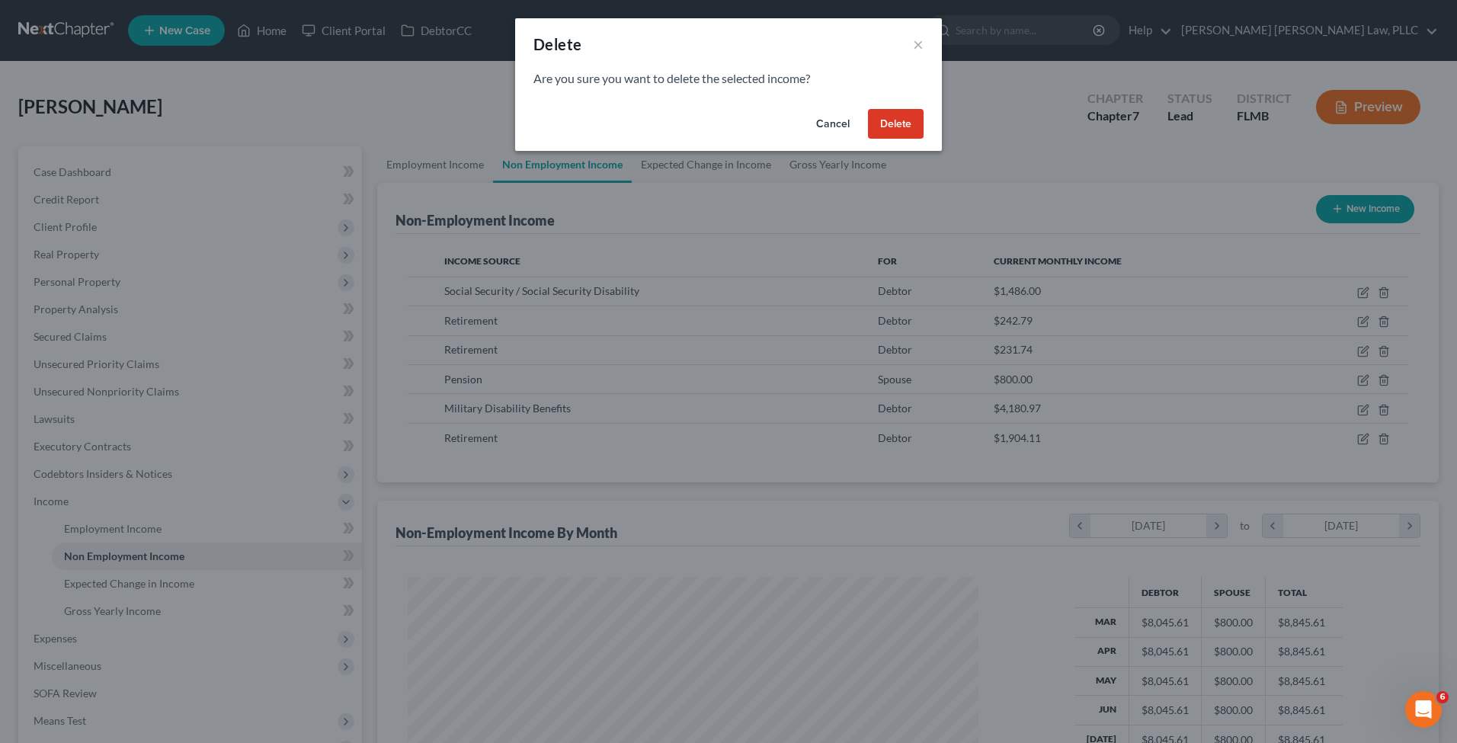
click at [885, 112] on button "Delete" at bounding box center [896, 124] width 56 height 30
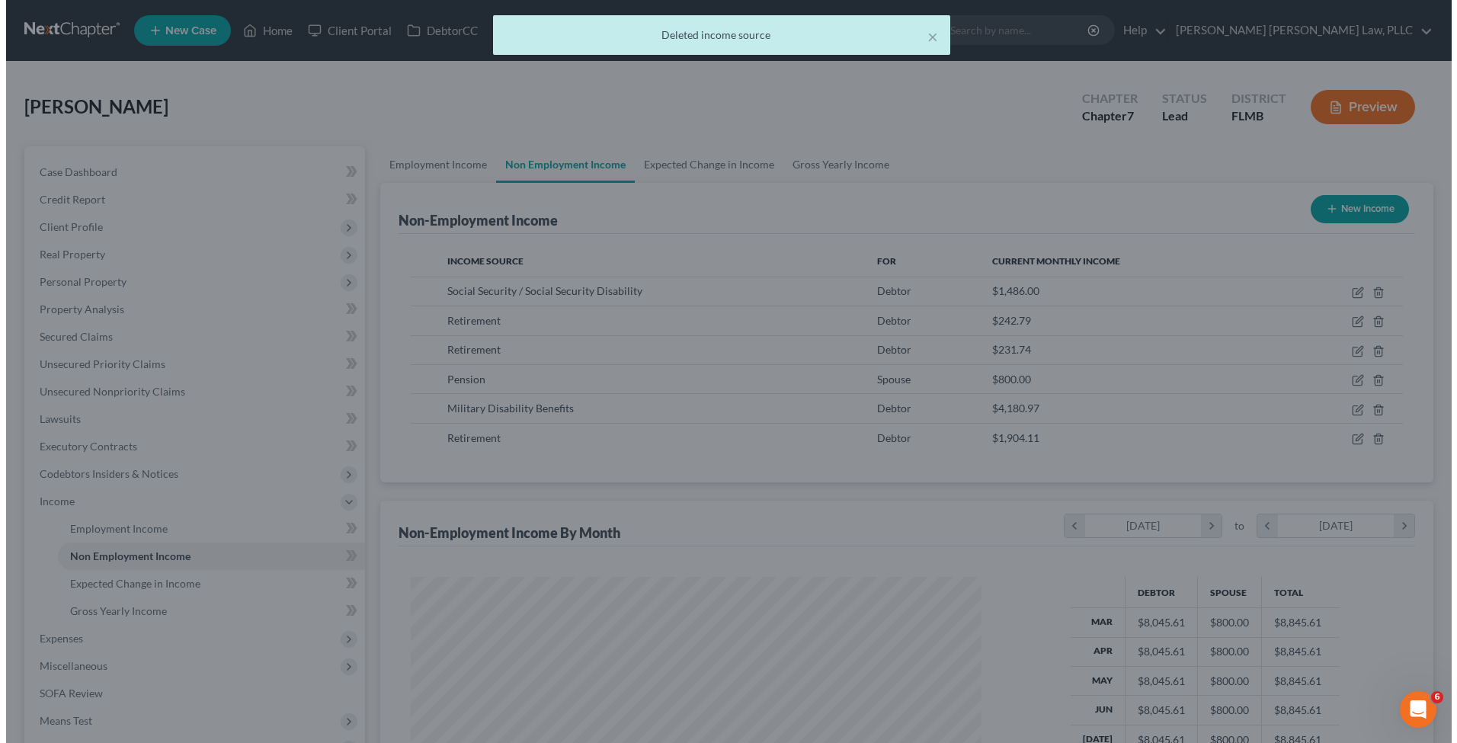
scroll to position [761764, 761450]
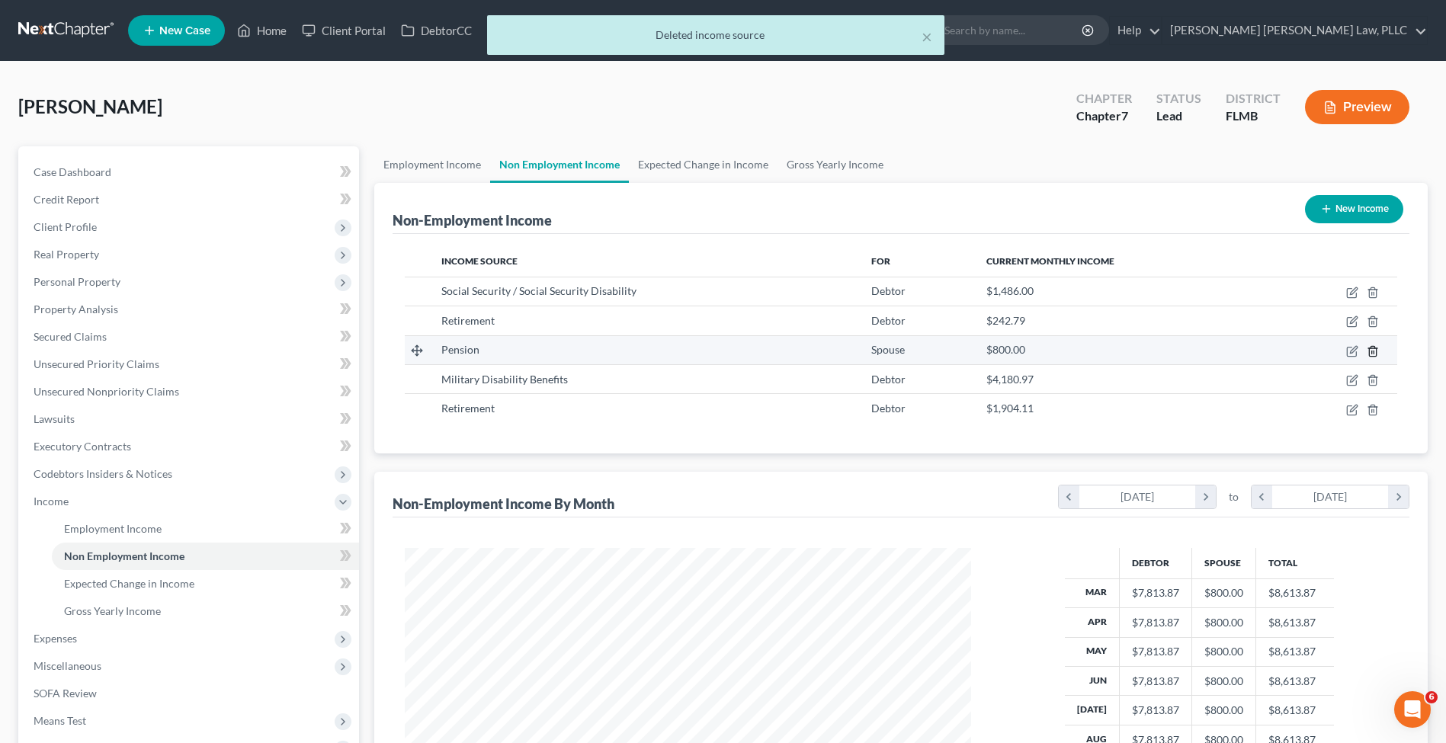
click at [1374, 348] on polyline "button" at bounding box center [1372, 348] width 9 height 0
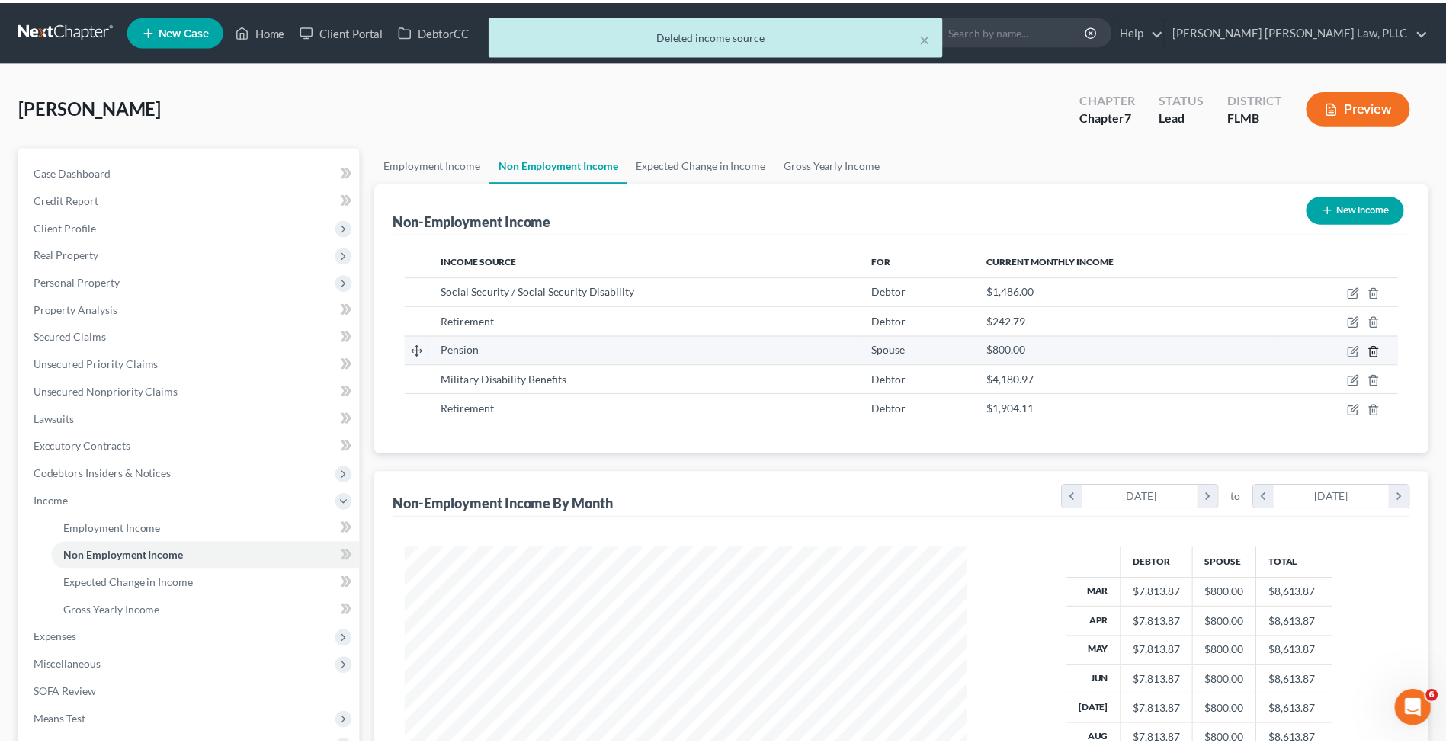
scroll to position [285, 602]
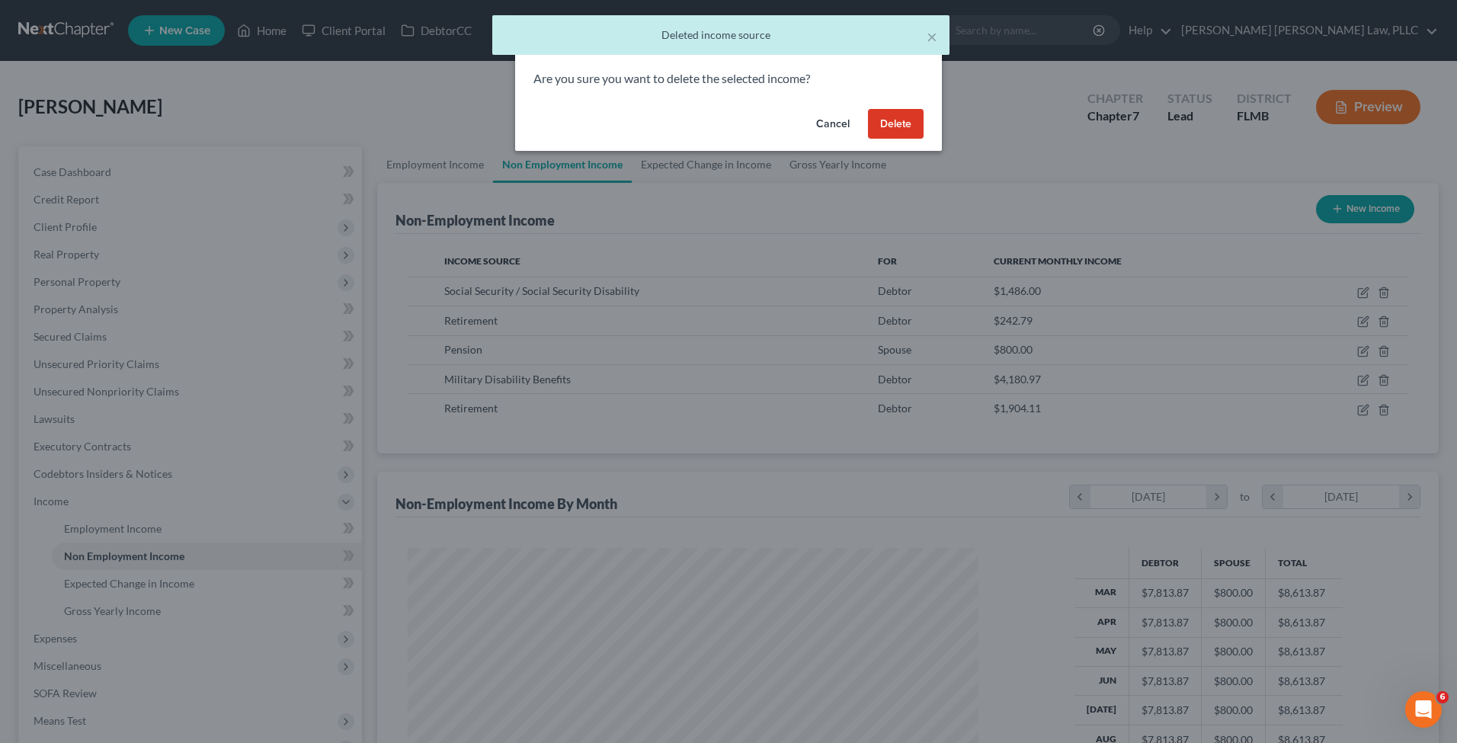
click at [889, 124] on button "Delete" at bounding box center [896, 124] width 56 height 30
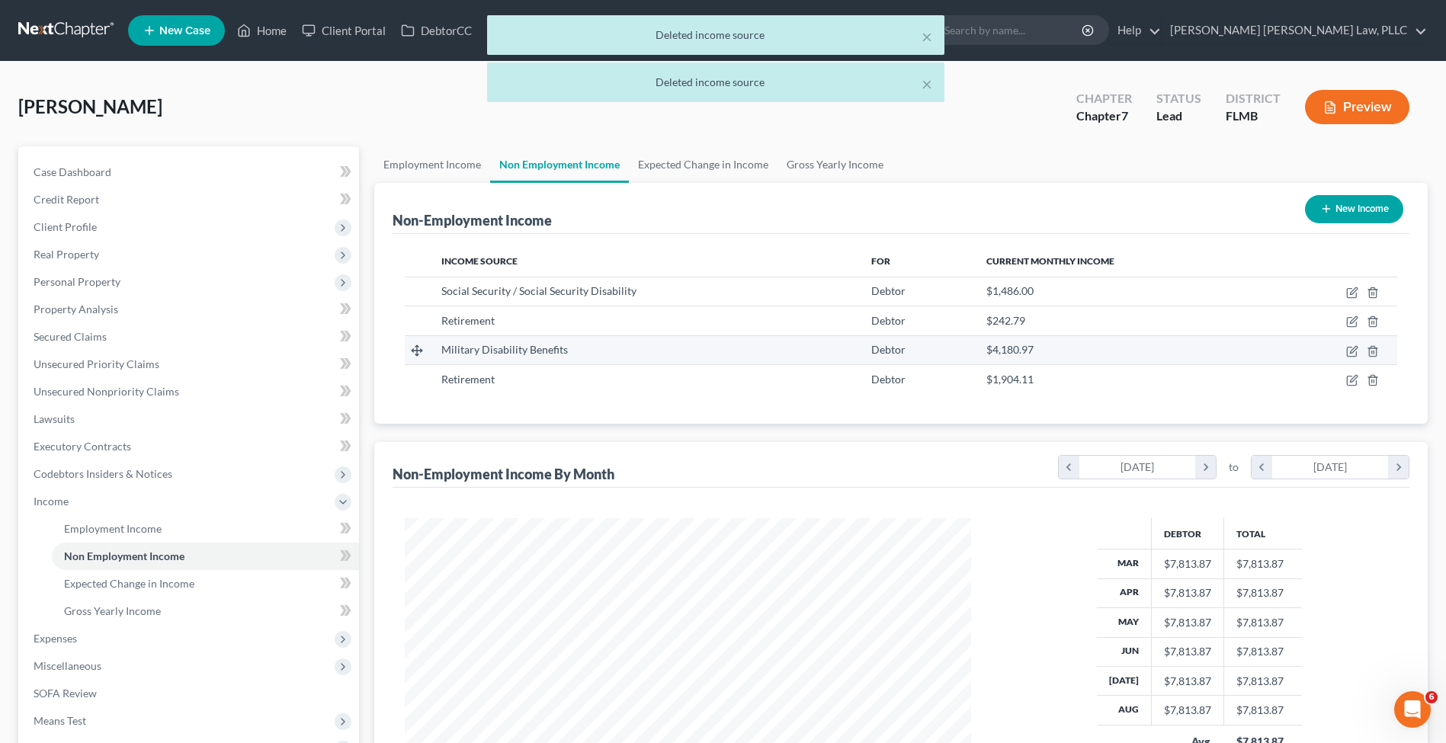
scroll to position [204, 0]
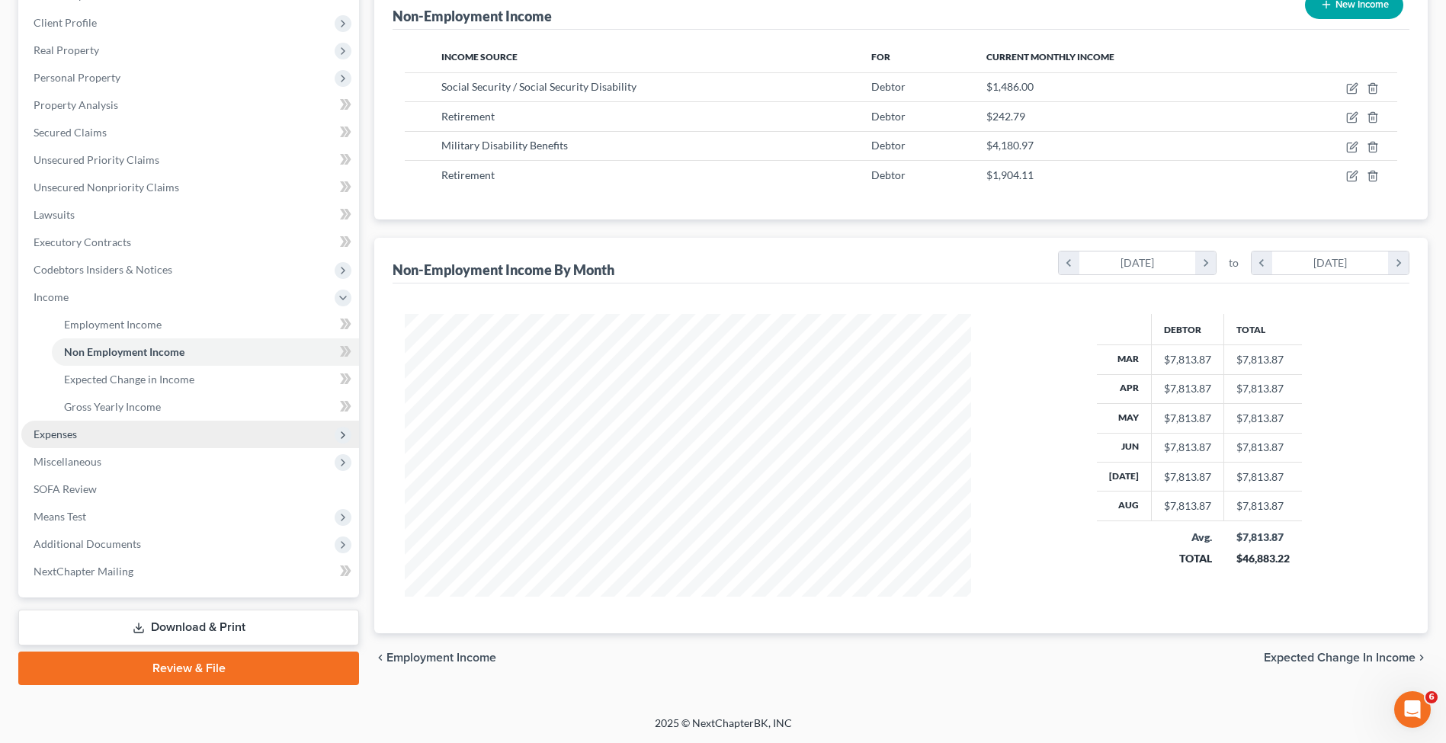
click at [90, 432] on span "Expenses" at bounding box center [190, 434] width 338 height 27
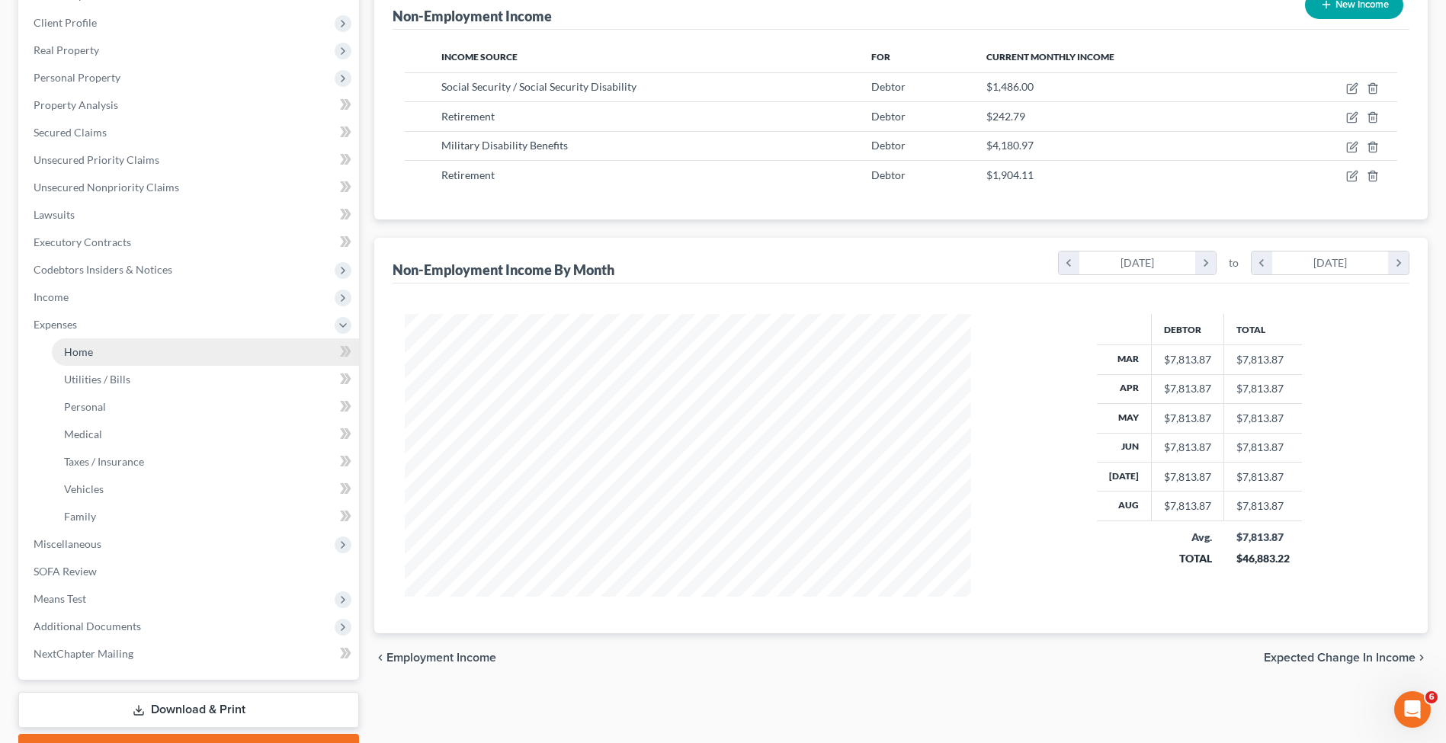
click at [91, 345] on span "Home" at bounding box center [78, 351] width 29 height 13
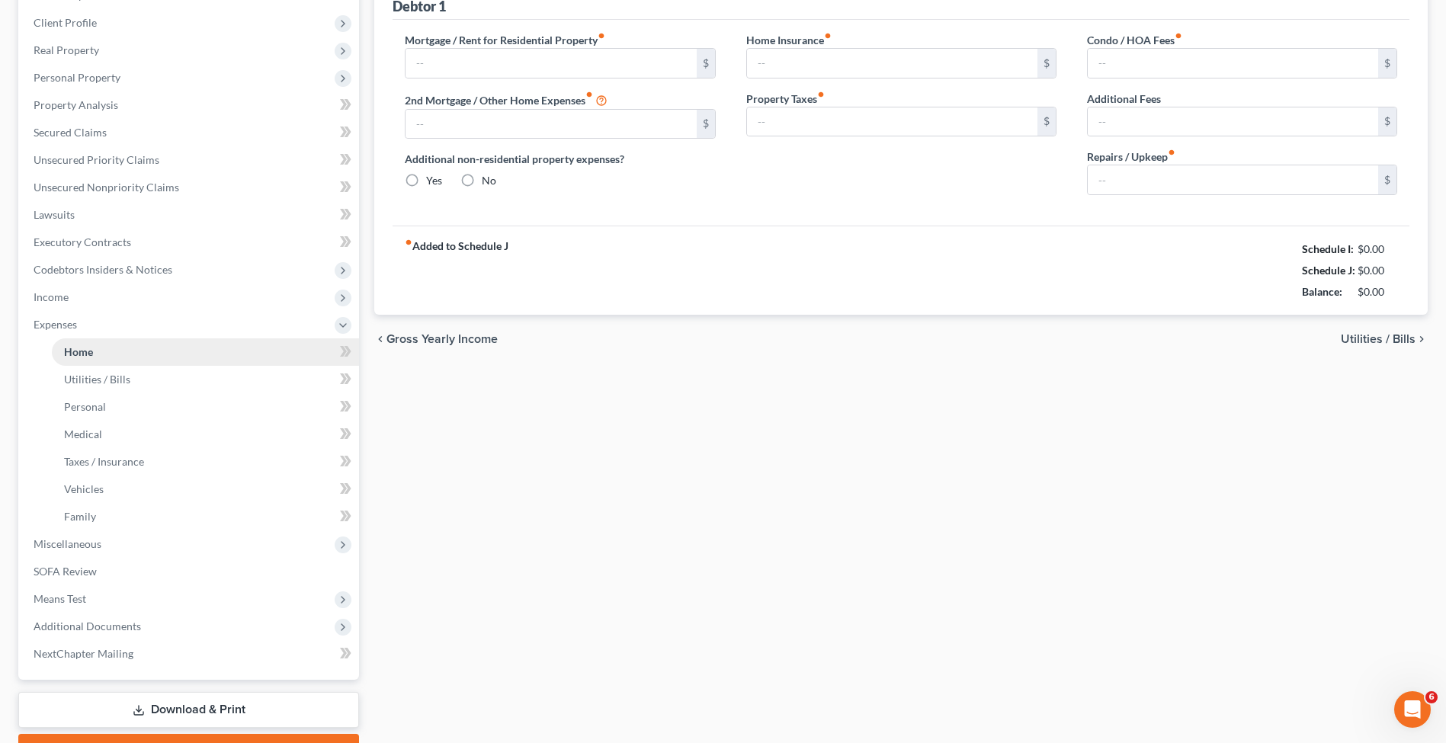
type input "0.00"
radio input "true"
type input "0.00"
type input "325.00"
type input "200.00"
